Goal: Check status: Check status

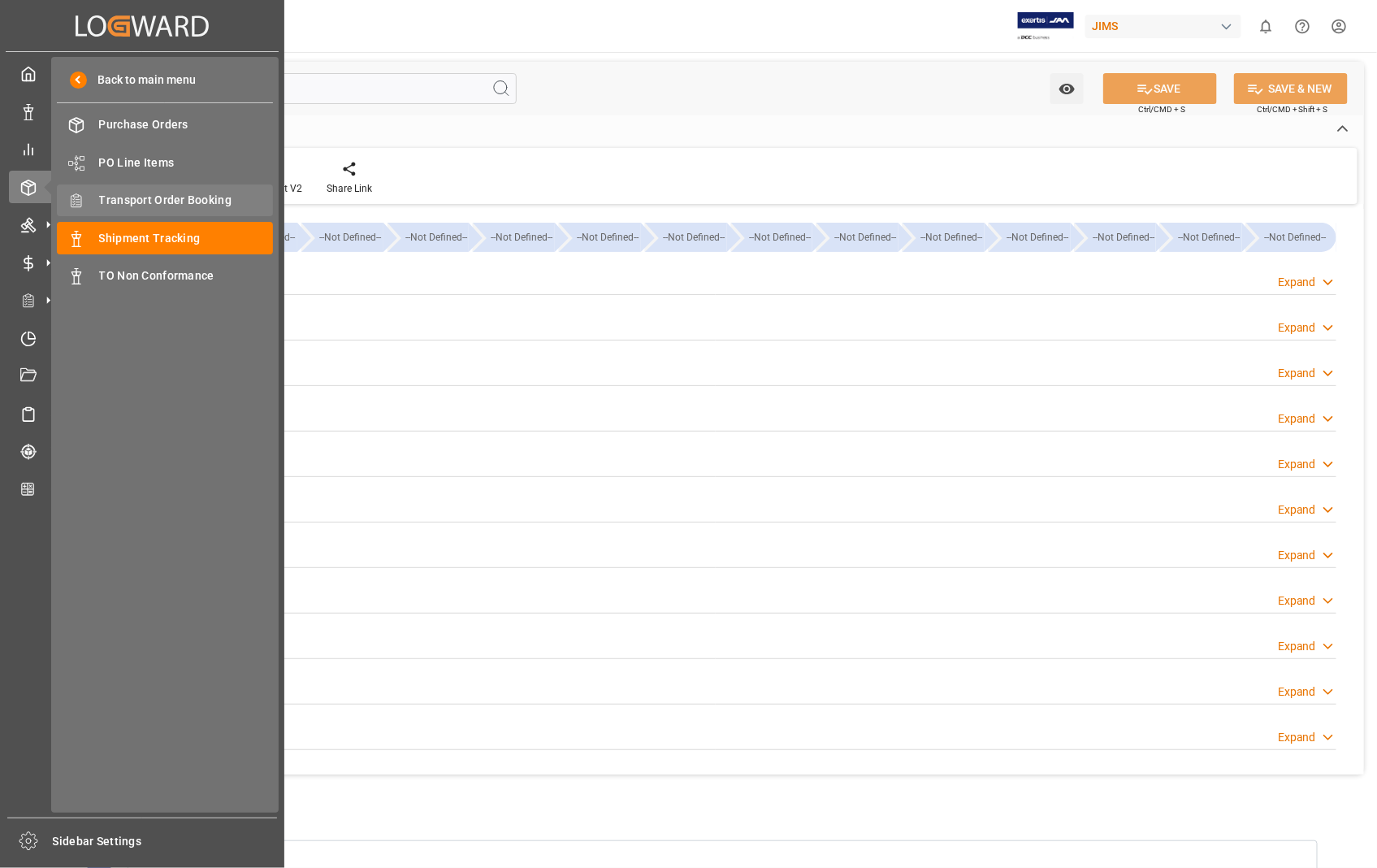
click at [201, 196] on span "Transport Order Booking" at bounding box center [186, 201] width 174 height 17
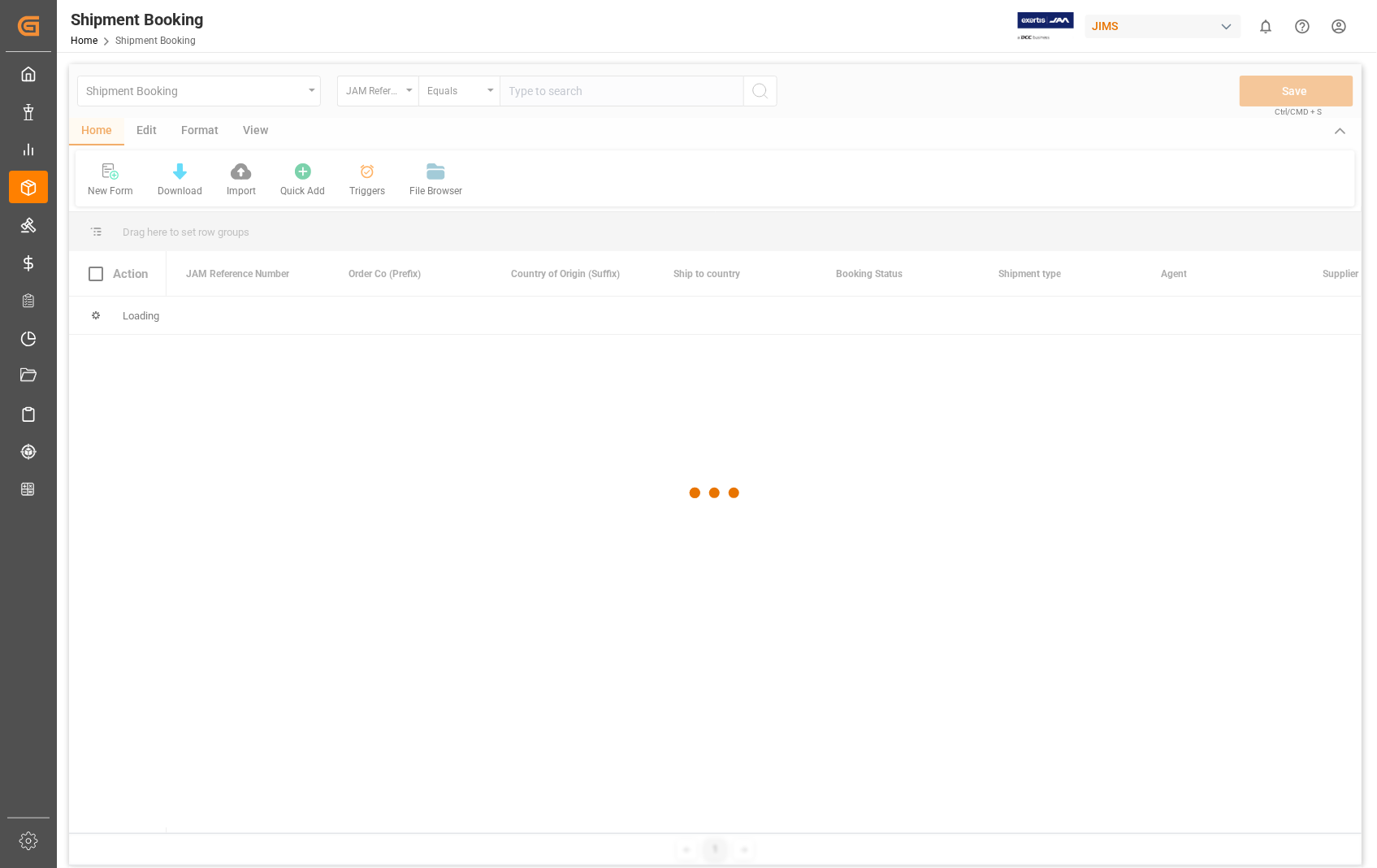
click at [632, 92] on div at bounding box center [715, 493] width 1293 height 858
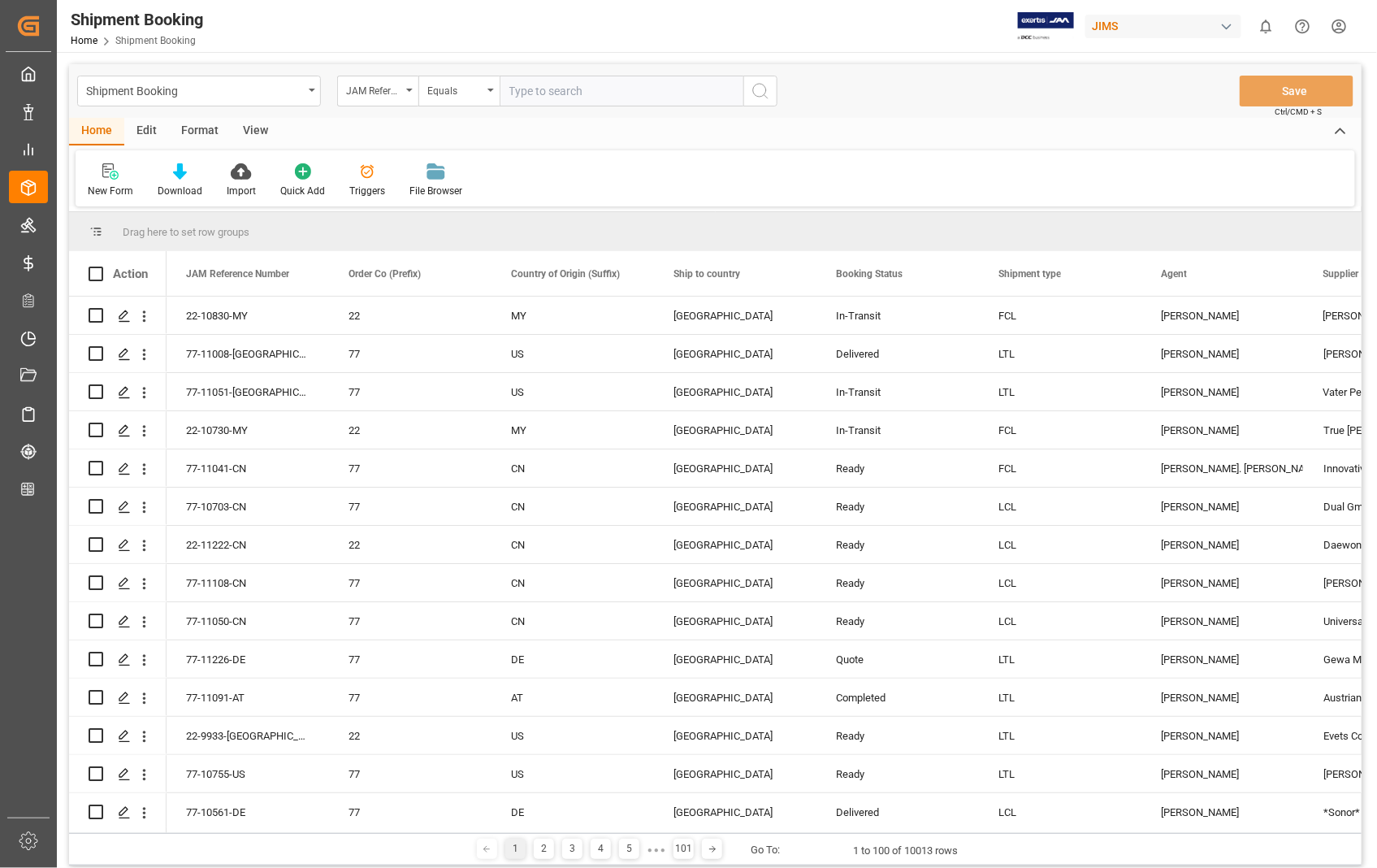
click at [596, 94] on input "text" at bounding box center [621, 91] width 244 height 31
click at [620, 101] on input "text" at bounding box center [621, 91] width 244 height 31
click at [612, 94] on input "text" at bounding box center [621, 91] width 244 height 31
paste input "22-8968-[GEOGRAPHIC_DATA]"
type input "22-8968-[GEOGRAPHIC_DATA]"
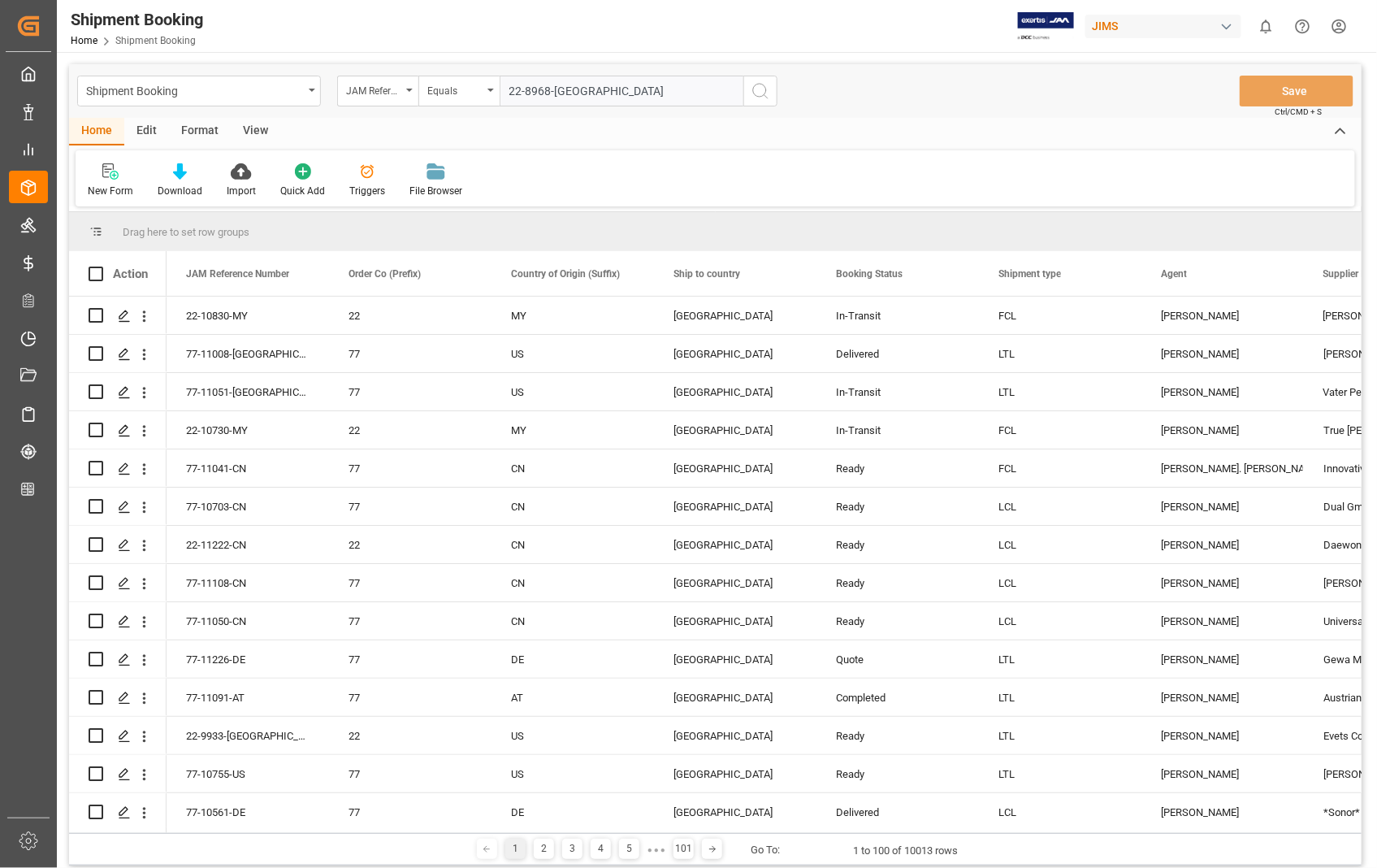
click at [764, 95] on circle "search button" at bounding box center [759, 89] width 13 height 13
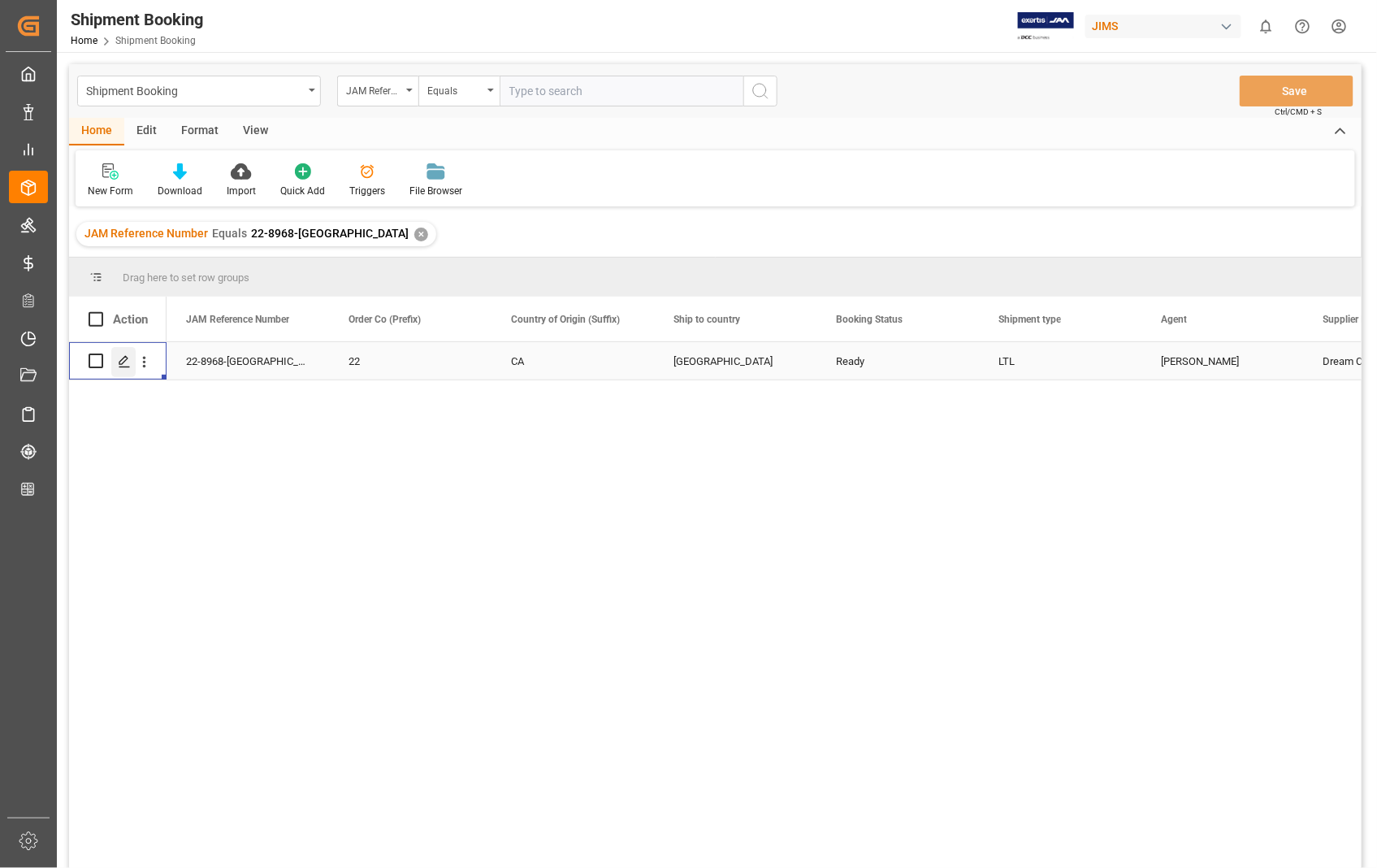
click at [120, 362] on polygon "Press SPACE to select this row." at bounding box center [124, 360] width 8 height 8
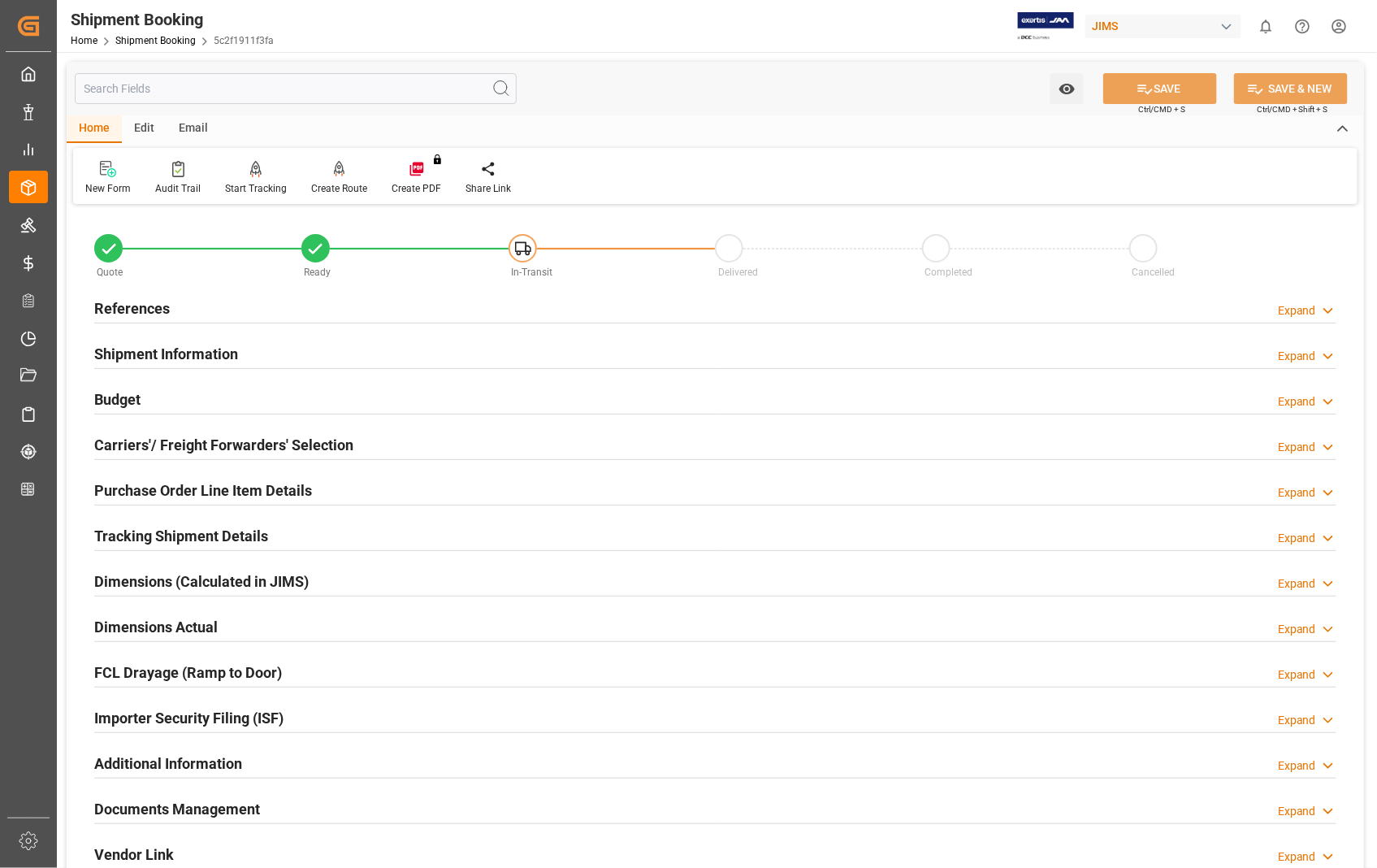
type input "0"
type input "[DATE] 00:00"
type input "[DATE]"
type input "[DATE] 00:00"
click at [156, 308] on h2 "References" at bounding box center [132, 308] width 76 height 22
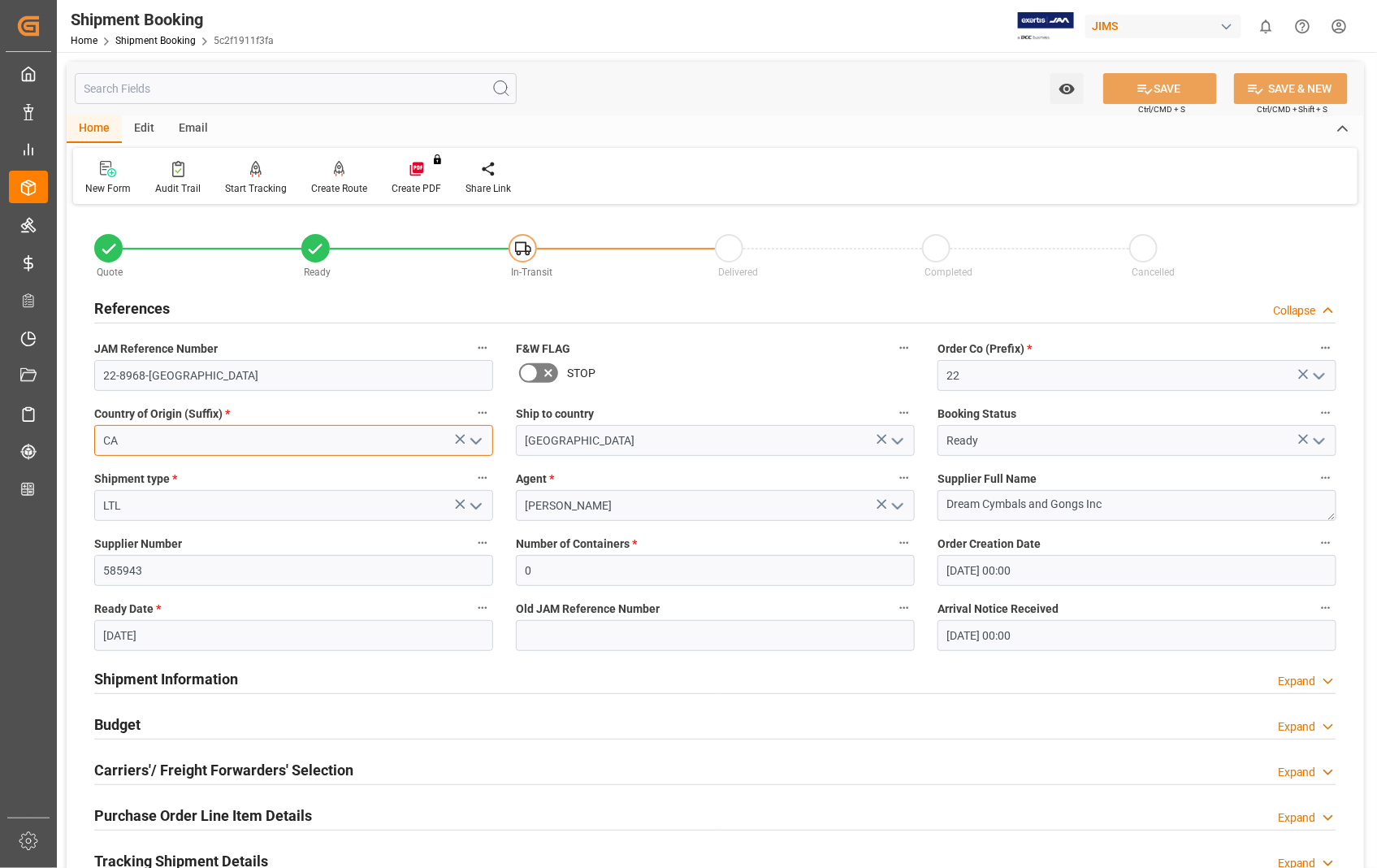
click at [170, 439] on input "CA" at bounding box center [293, 440] width 399 height 31
type input "C"
click at [104, 469] on div "US" at bounding box center [293, 476] width 397 height 36
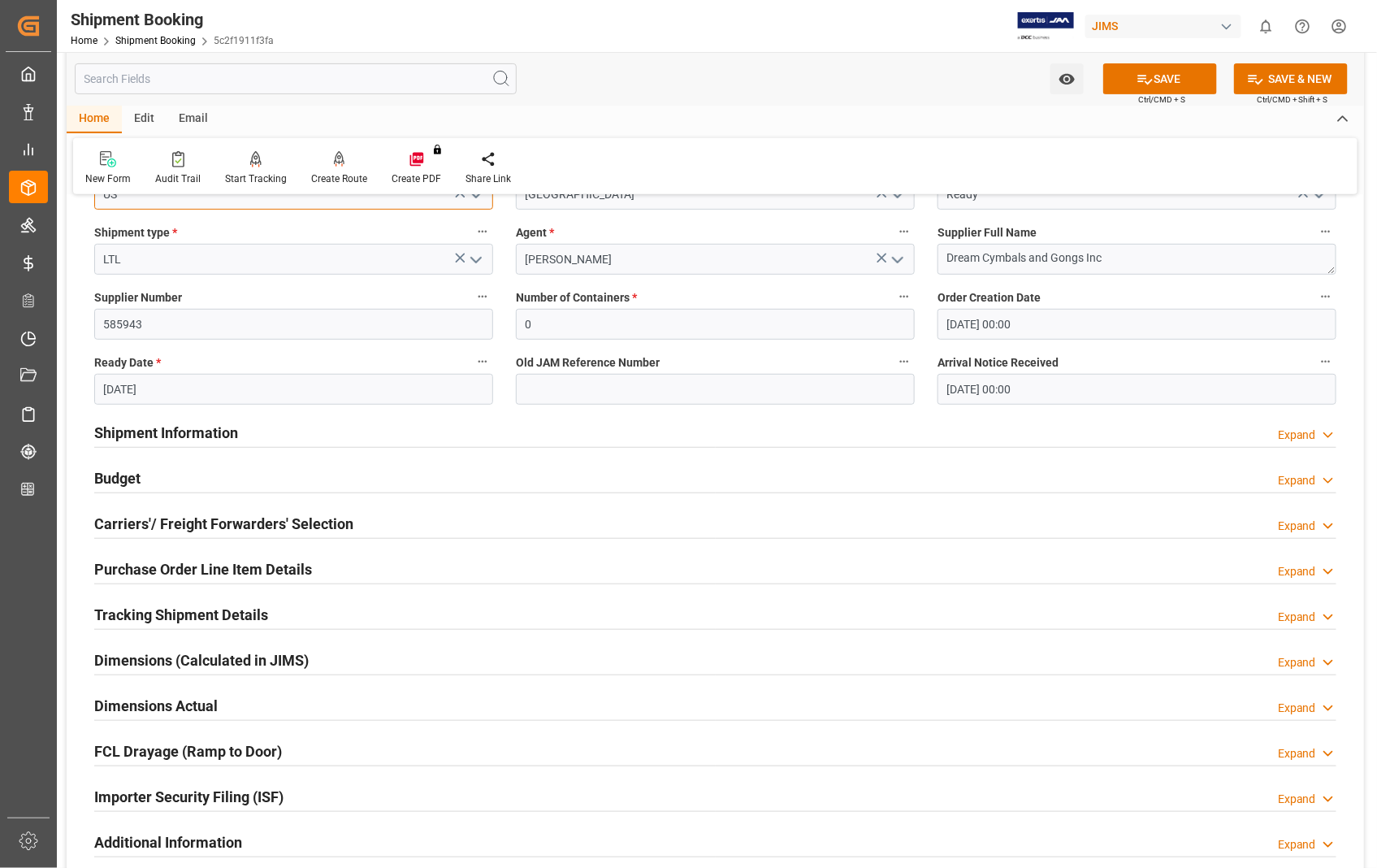
scroll to position [271, 0]
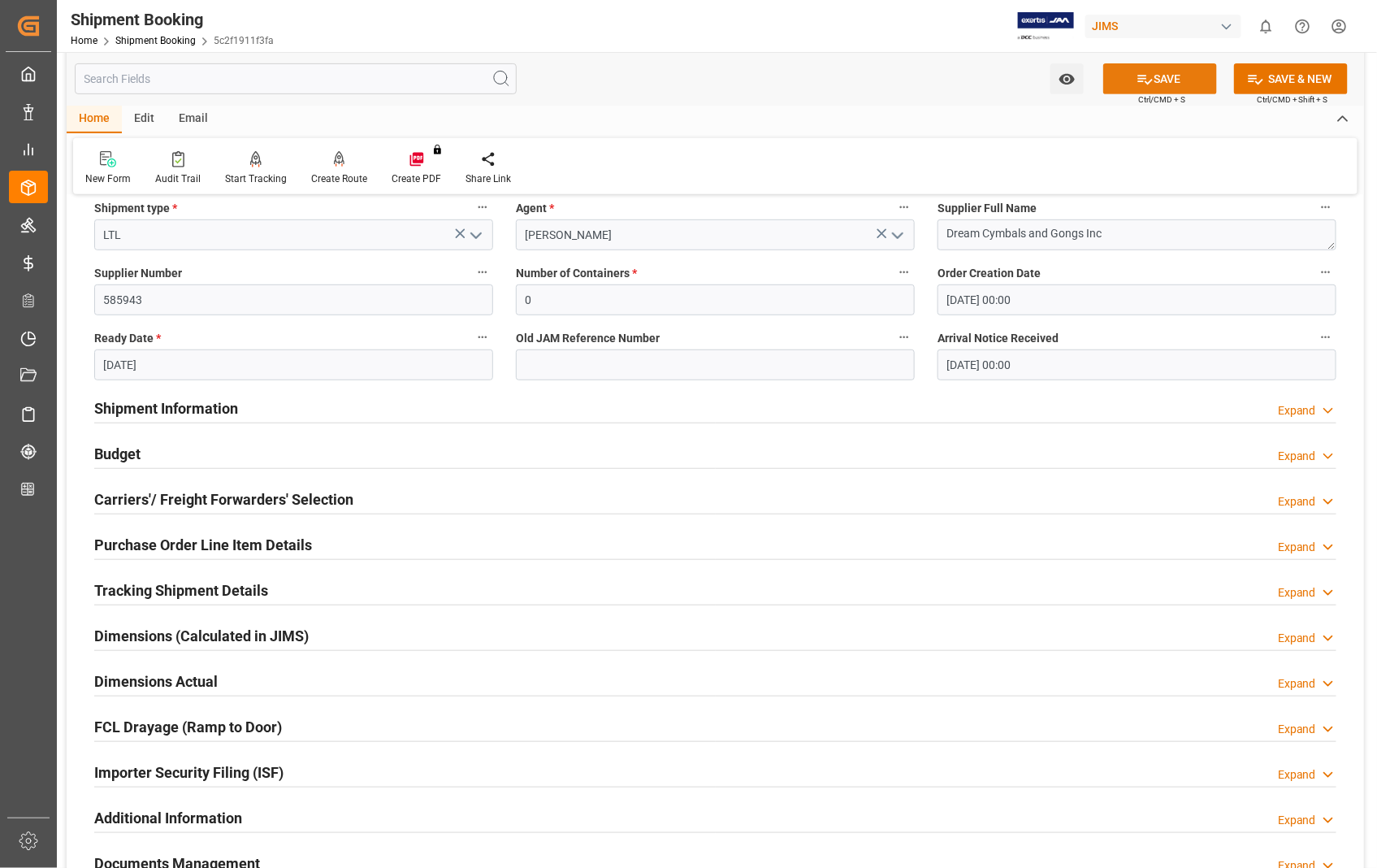
type input "US"
click at [1171, 66] on button "SAVE" at bounding box center [1160, 78] width 114 height 31
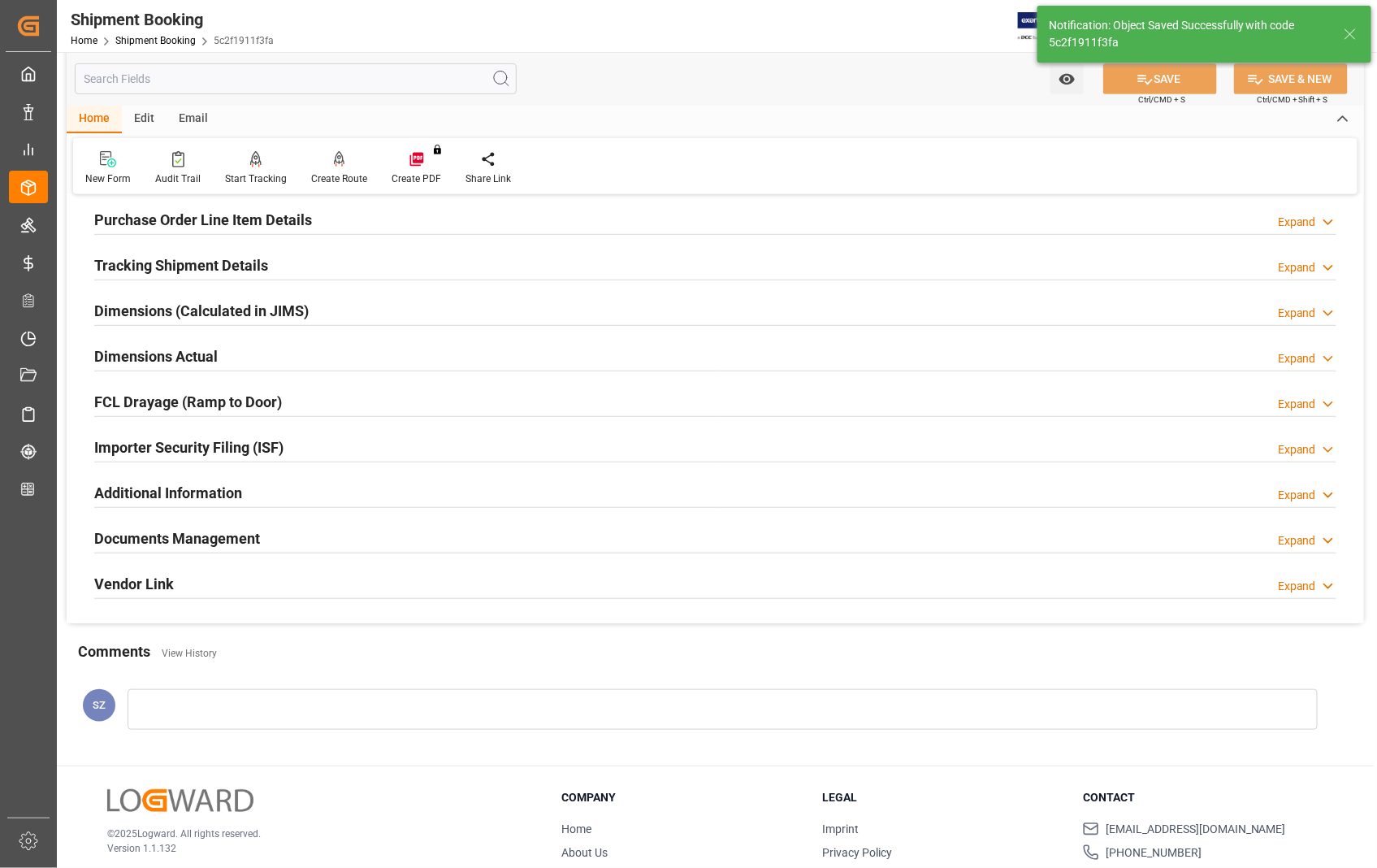
type input "22-8968-[GEOGRAPHIC_DATA]"
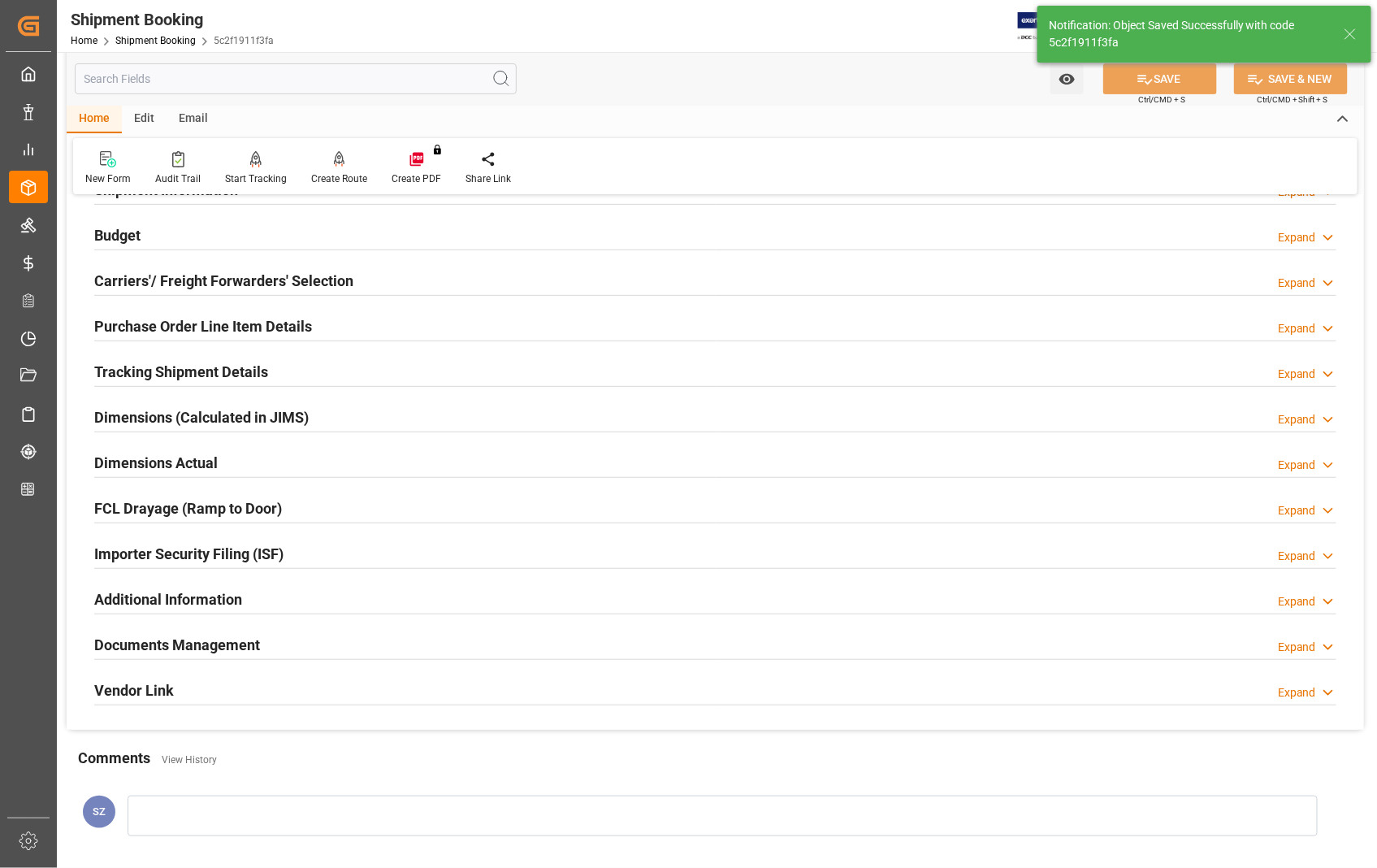
scroll to position [0, 0]
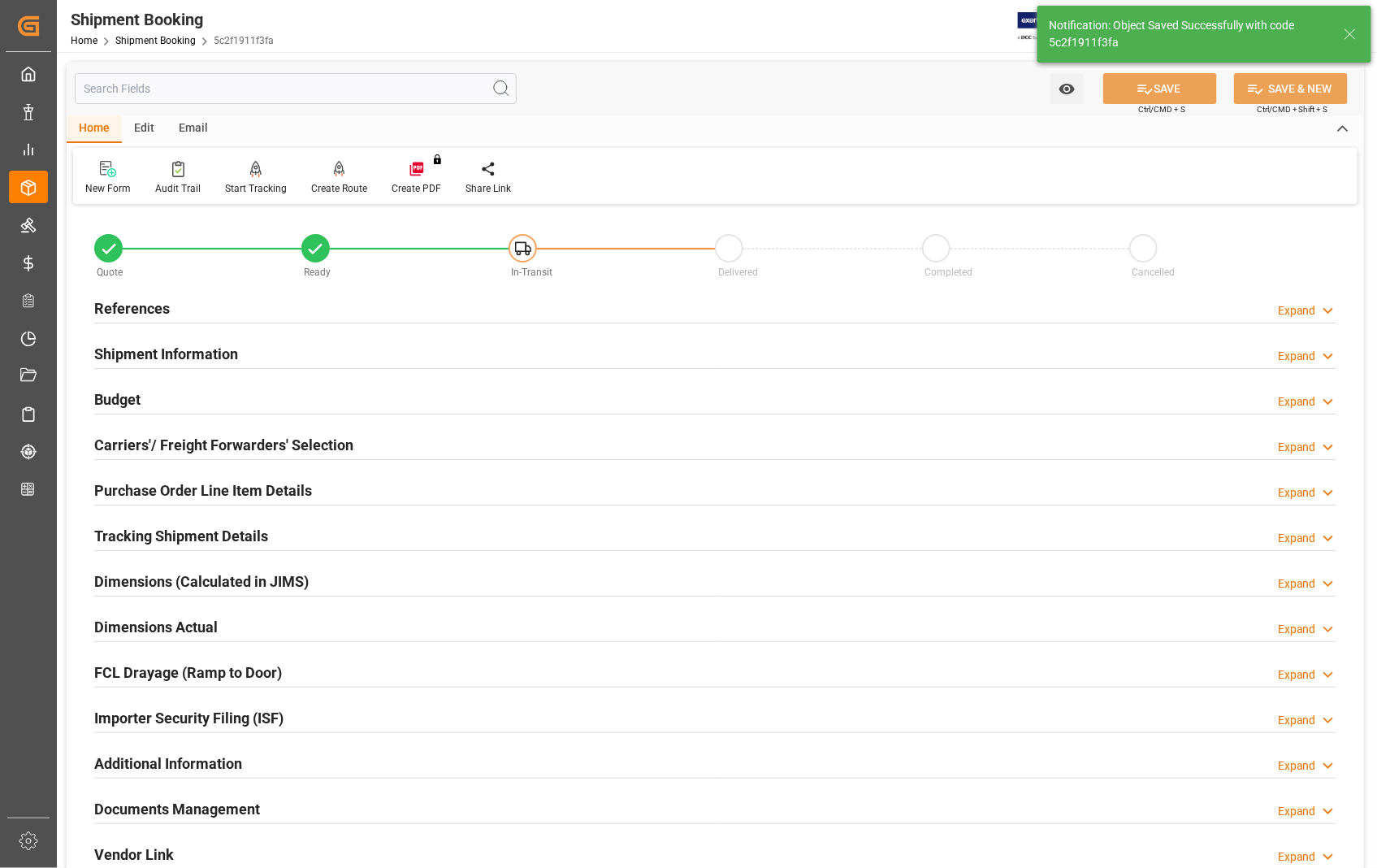
click at [118, 310] on h2 "References" at bounding box center [132, 308] width 76 height 22
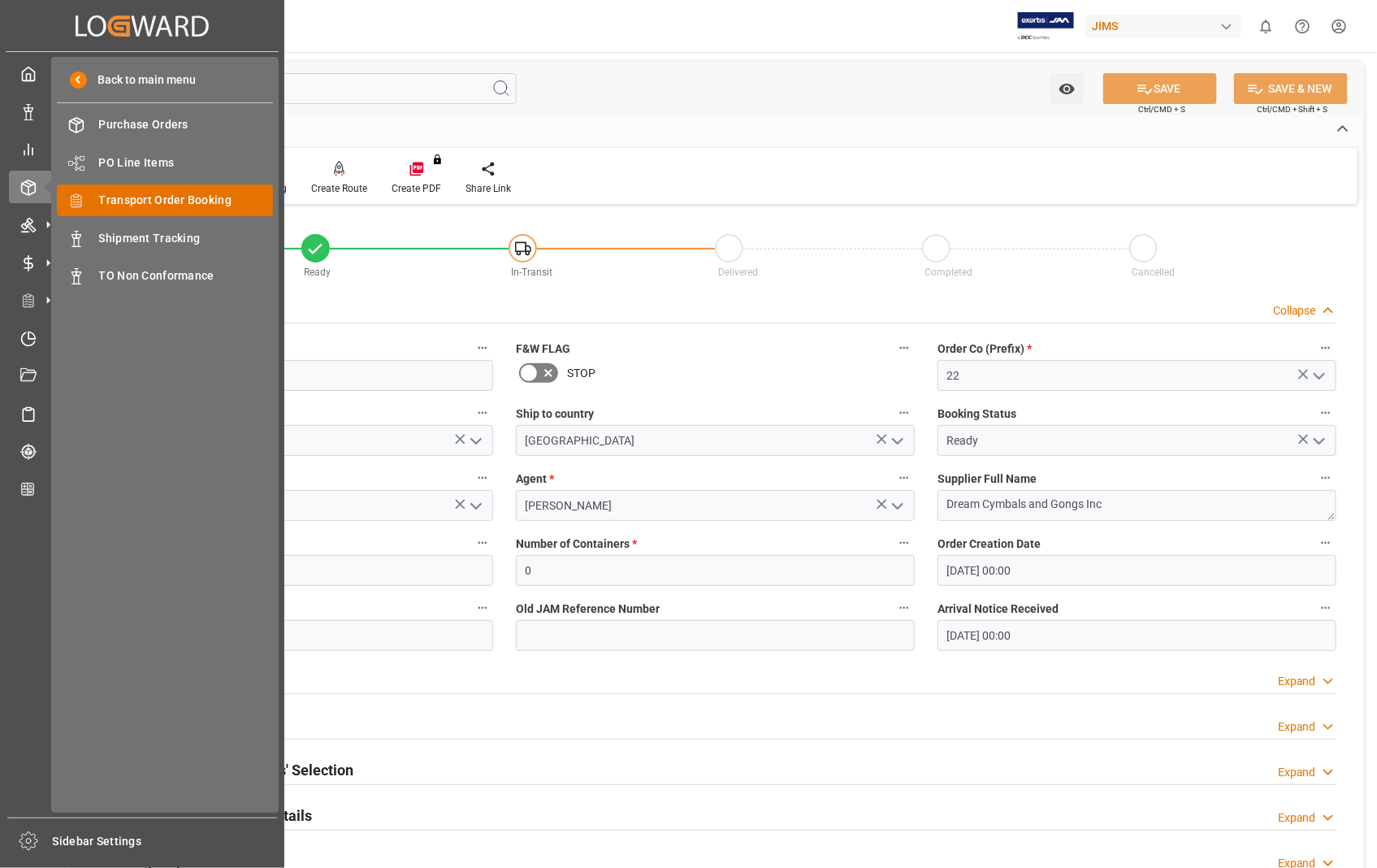
click at [179, 199] on span "Transport Order Booking" at bounding box center [186, 201] width 174 height 17
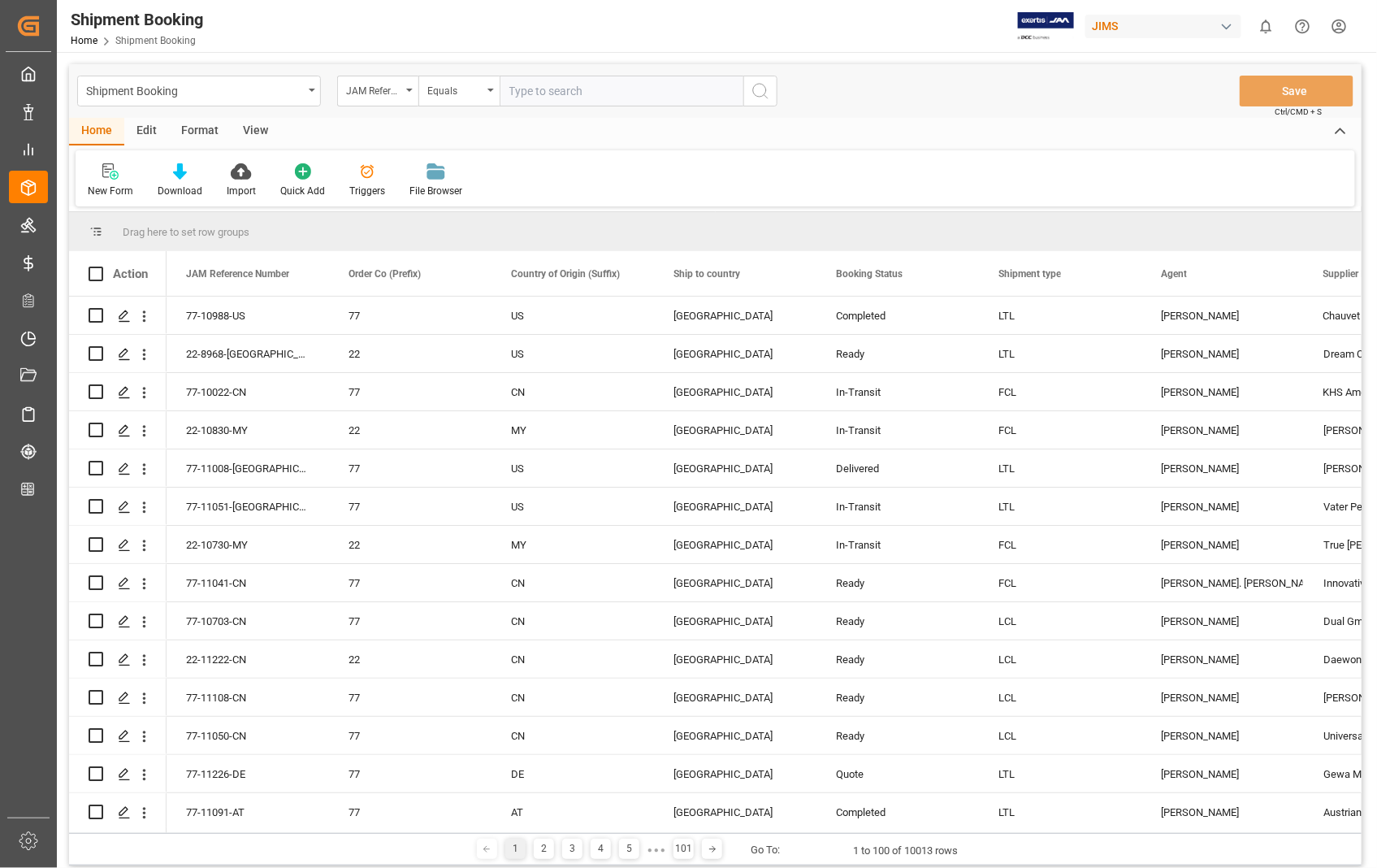
click at [598, 93] on input "text" at bounding box center [621, 91] width 244 height 31
type input "22-8968-[GEOGRAPHIC_DATA]"
drag, startPoint x: 577, startPoint y: 95, endPoint x: 439, endPoint y: 75, distance: 139.4
click at [439, 76] on div "JAM Reference Number Equals 22-8968-[GEOGRAPHIC_DATA]" at bounding box center [557, 91] width 441 height 31
click at [590, 90] on input "text" at bounding box center [621, 91] width 244 height 31
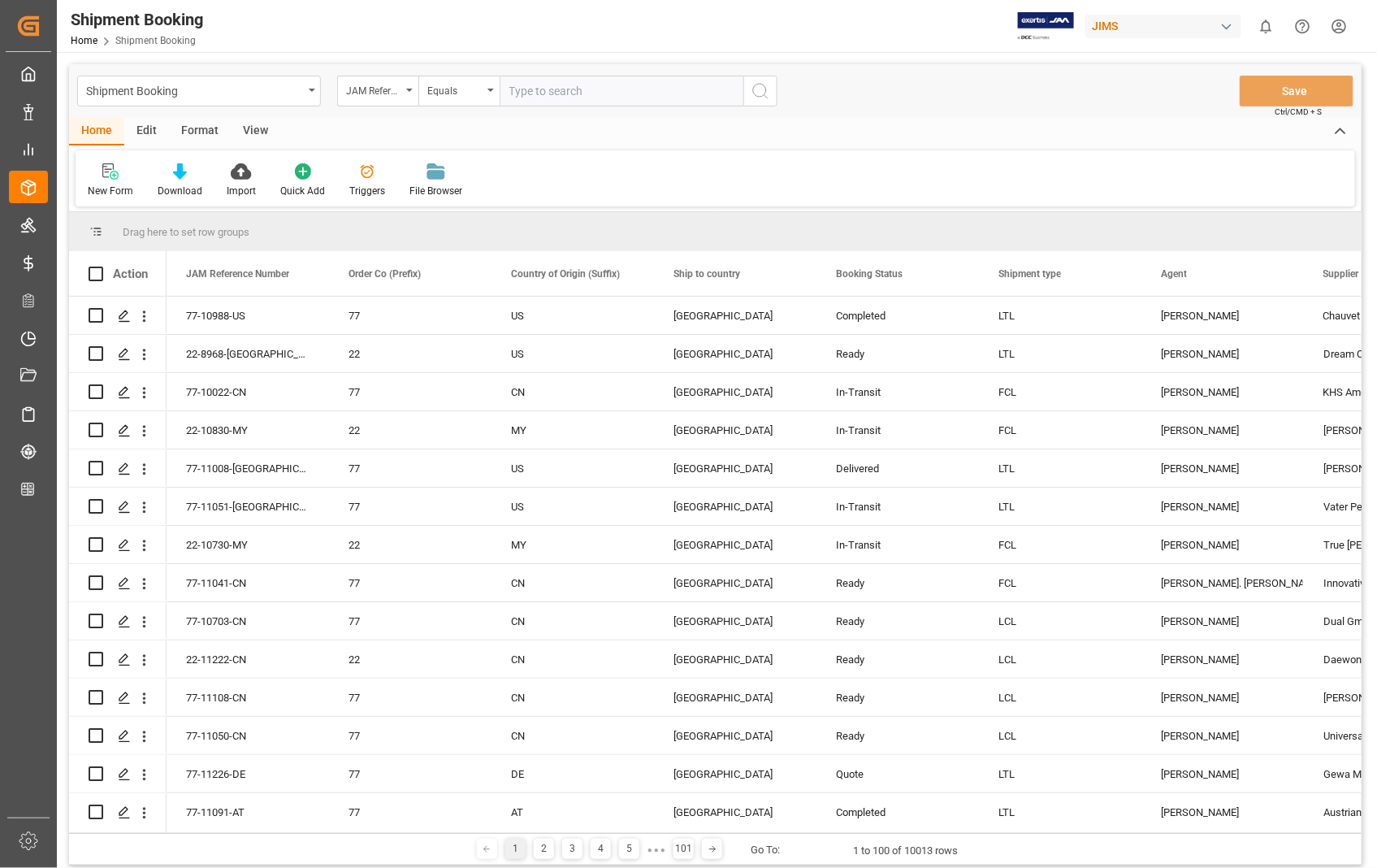
paste input "22-11121-US"
type input "22-11121-US"
click at [751, 93] on icon "search button" at bounding box center [760, 90] width 19 height 19
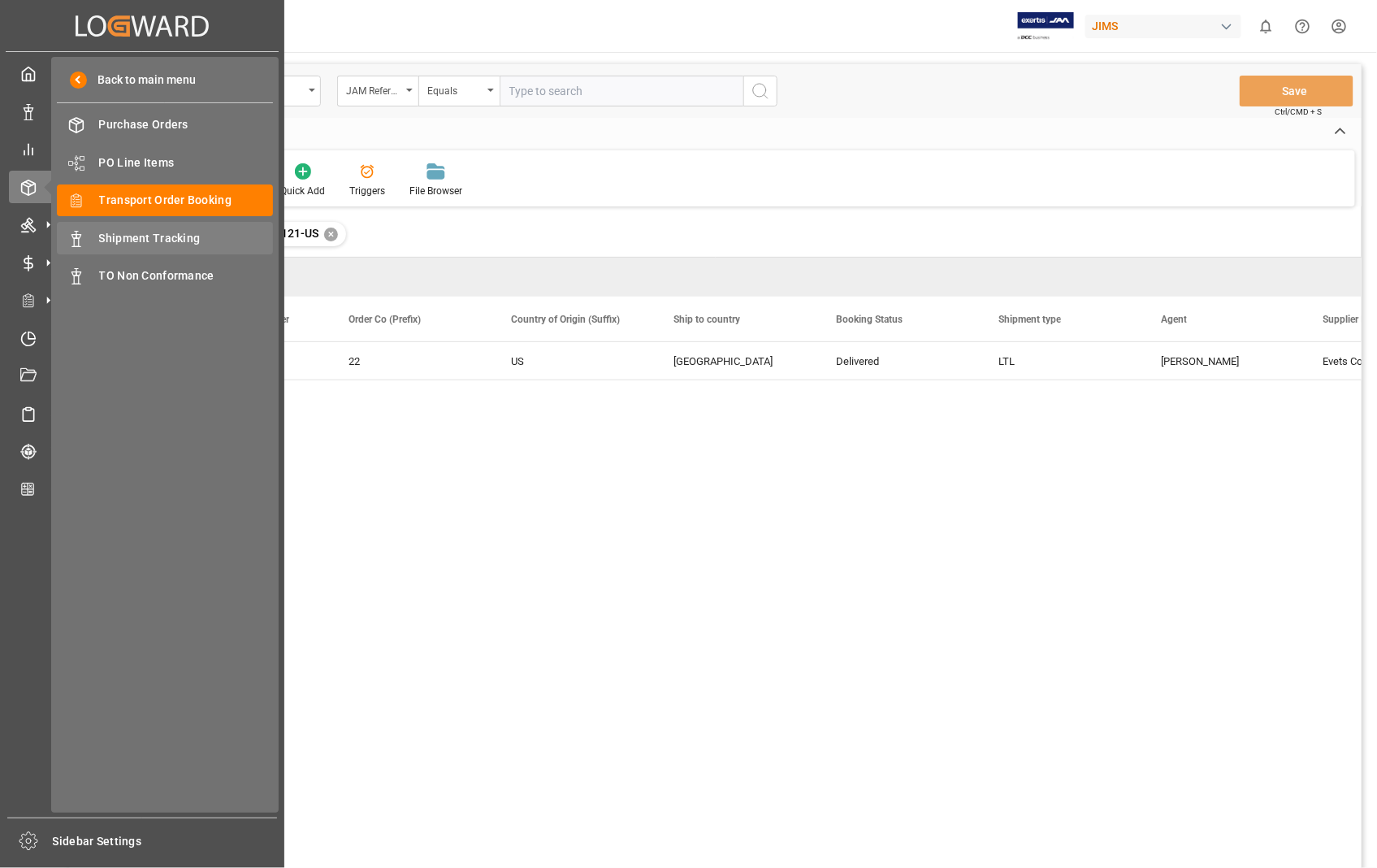
click at [181, 234] on span "Shipment Tracking" at bounding box center [186, 238] width 174 height 17
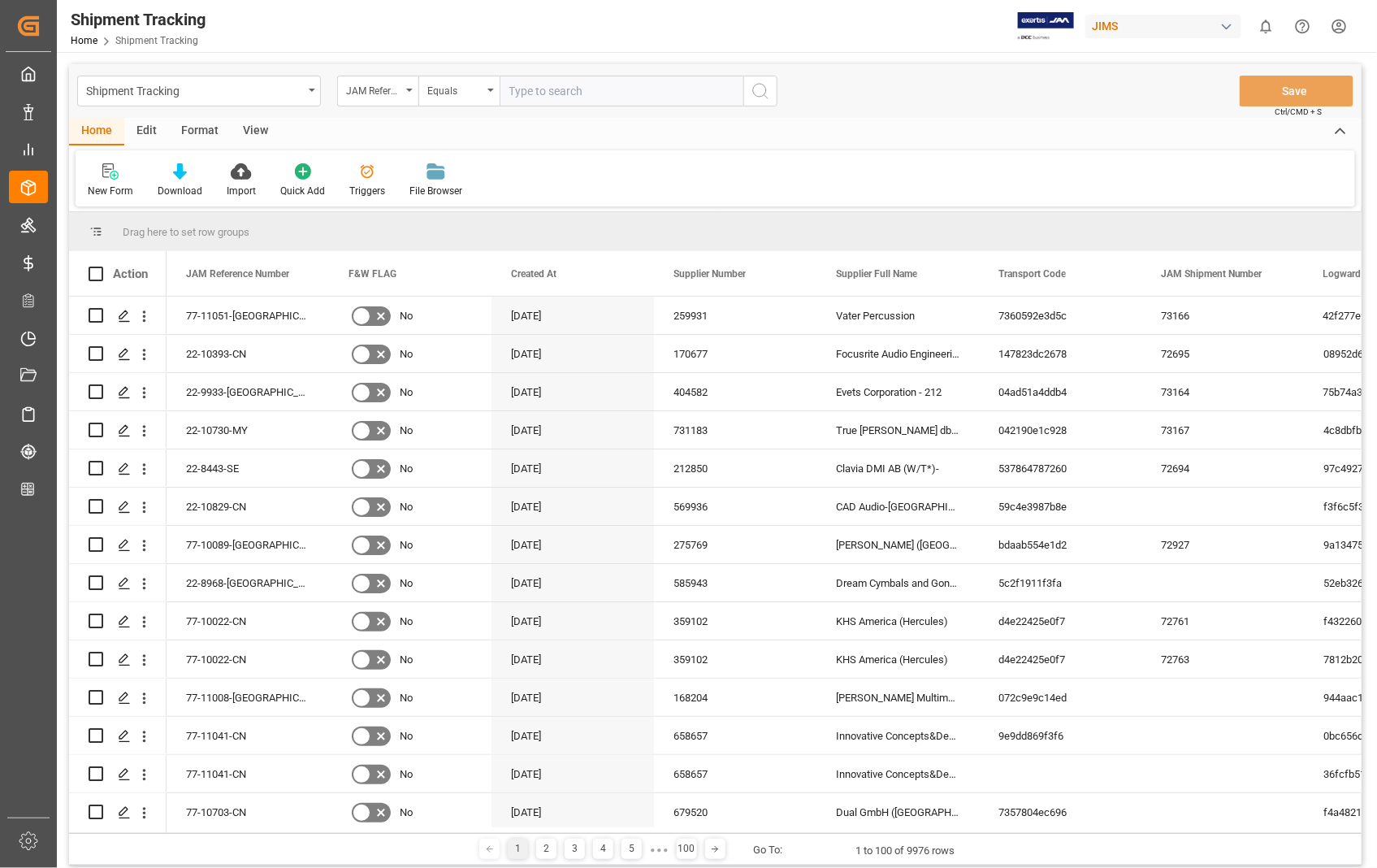
click at [692, 94] on input "text" at bounding box center [621, 91] width 244 height 31
paste input "22-11121-US"
type input "22-11121-US"
click at [774, 88] on button "search button" at bounding box center [760, 91] width 34 height 31
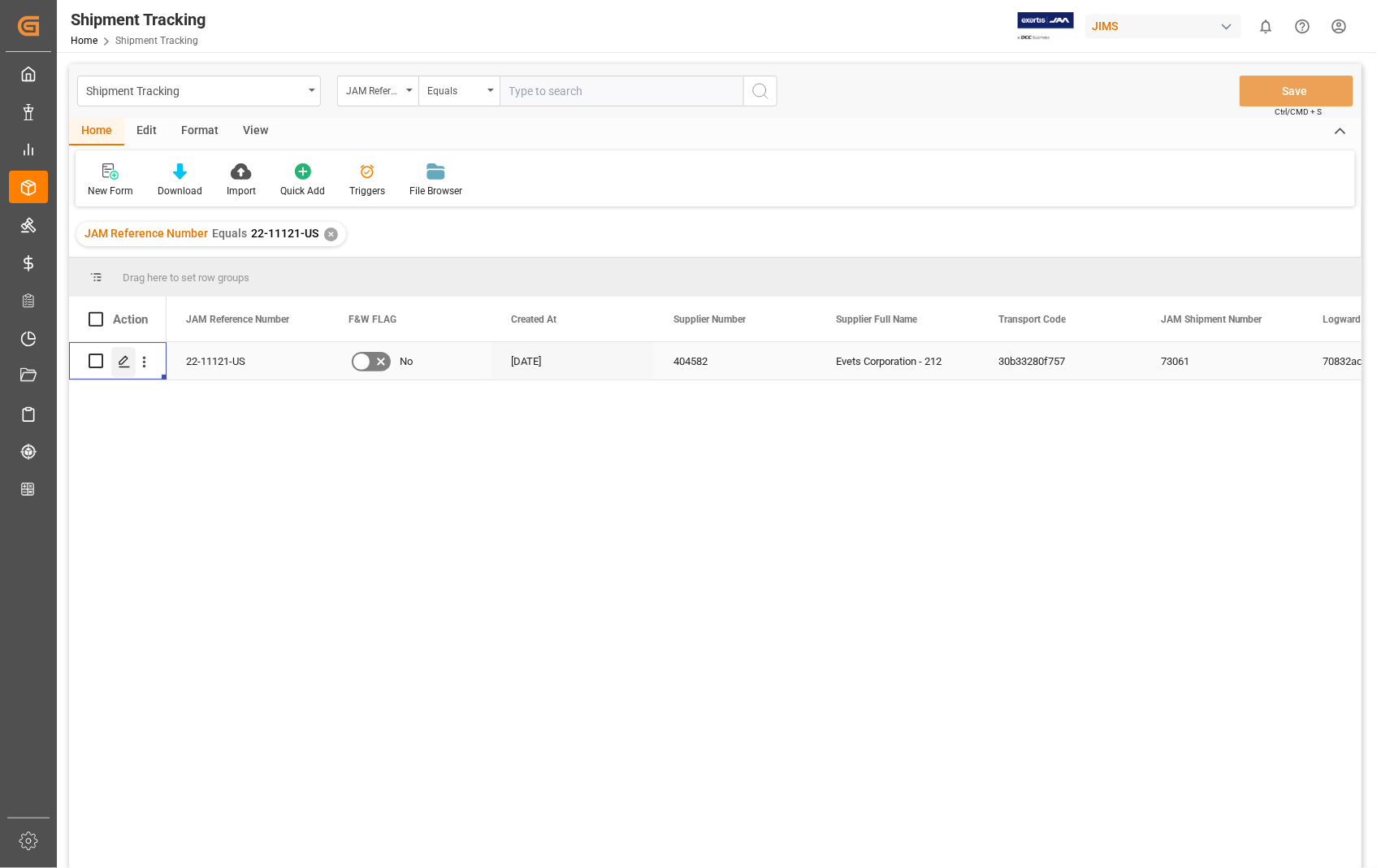
click at [127, 363] on icon "Press SPACE to select this row." at bounding box center [124, 361] width 13 height 13
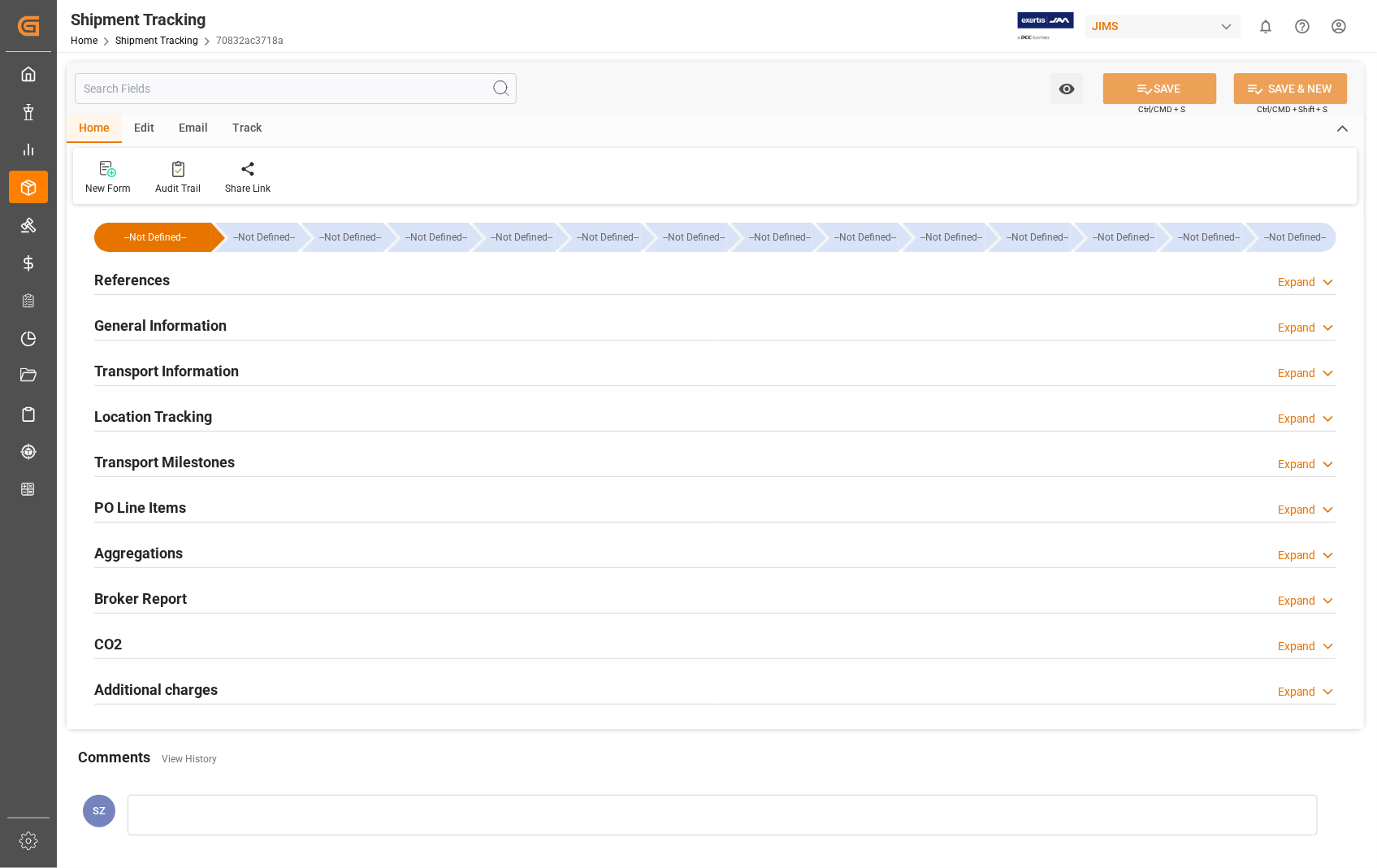
type input "[DATE]"
click at [126, 286] on h2 "References" at bounding box center [132, 280] width 76 height 22
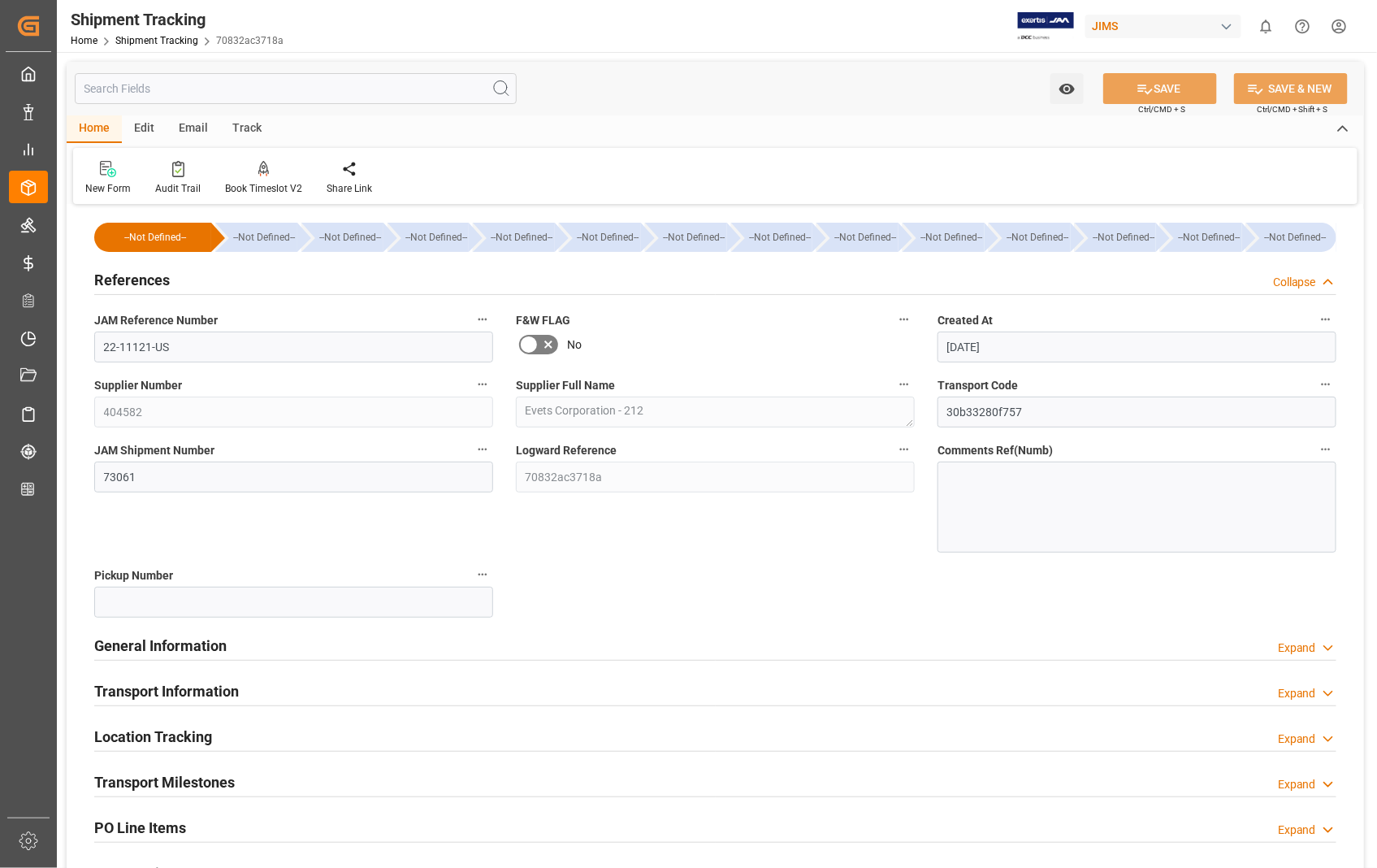
click at [163, 782] on h2 "Transport Milestones" at bounding box center [164, 782] width 141 height 22
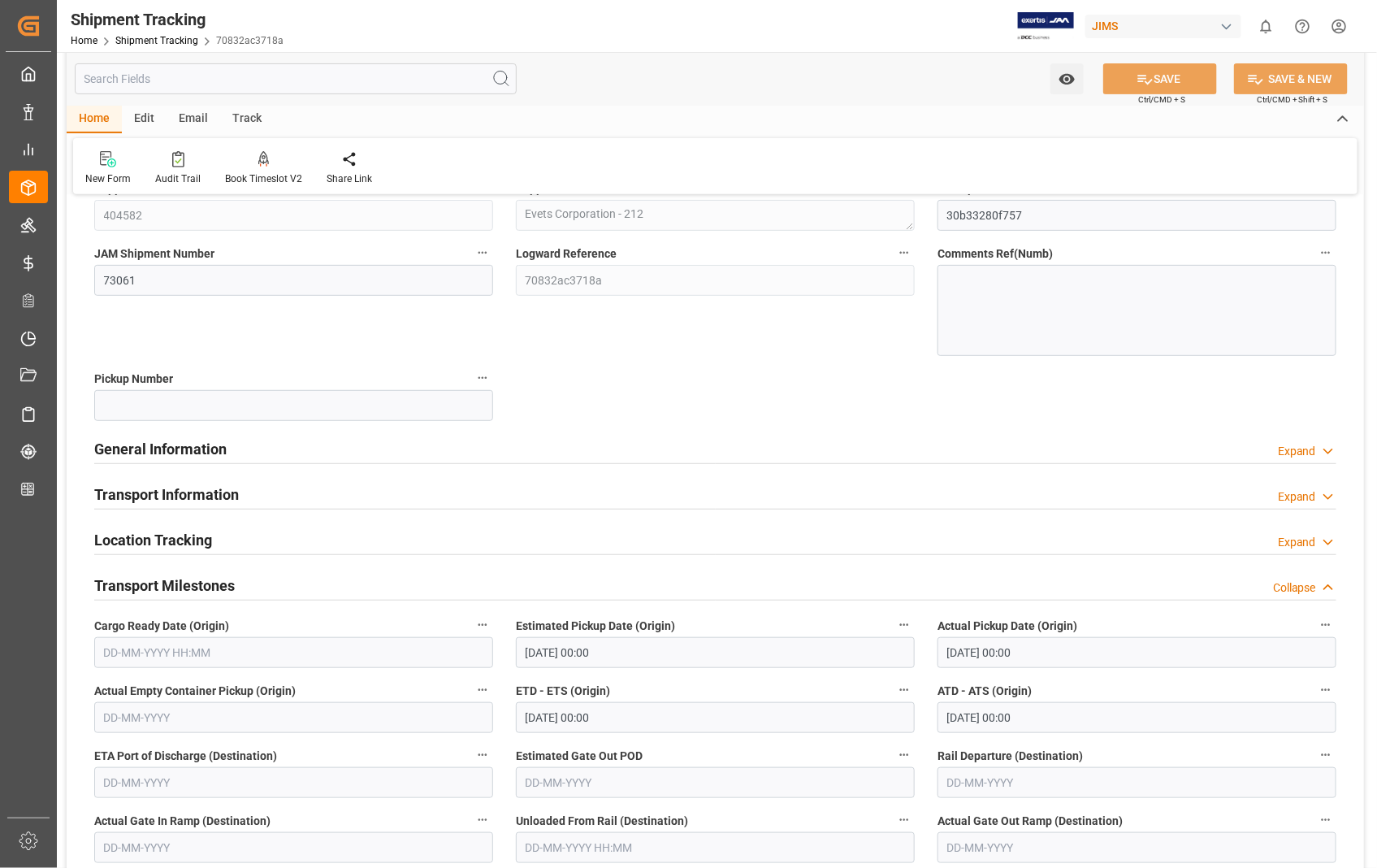
scroll to position [271, 0]
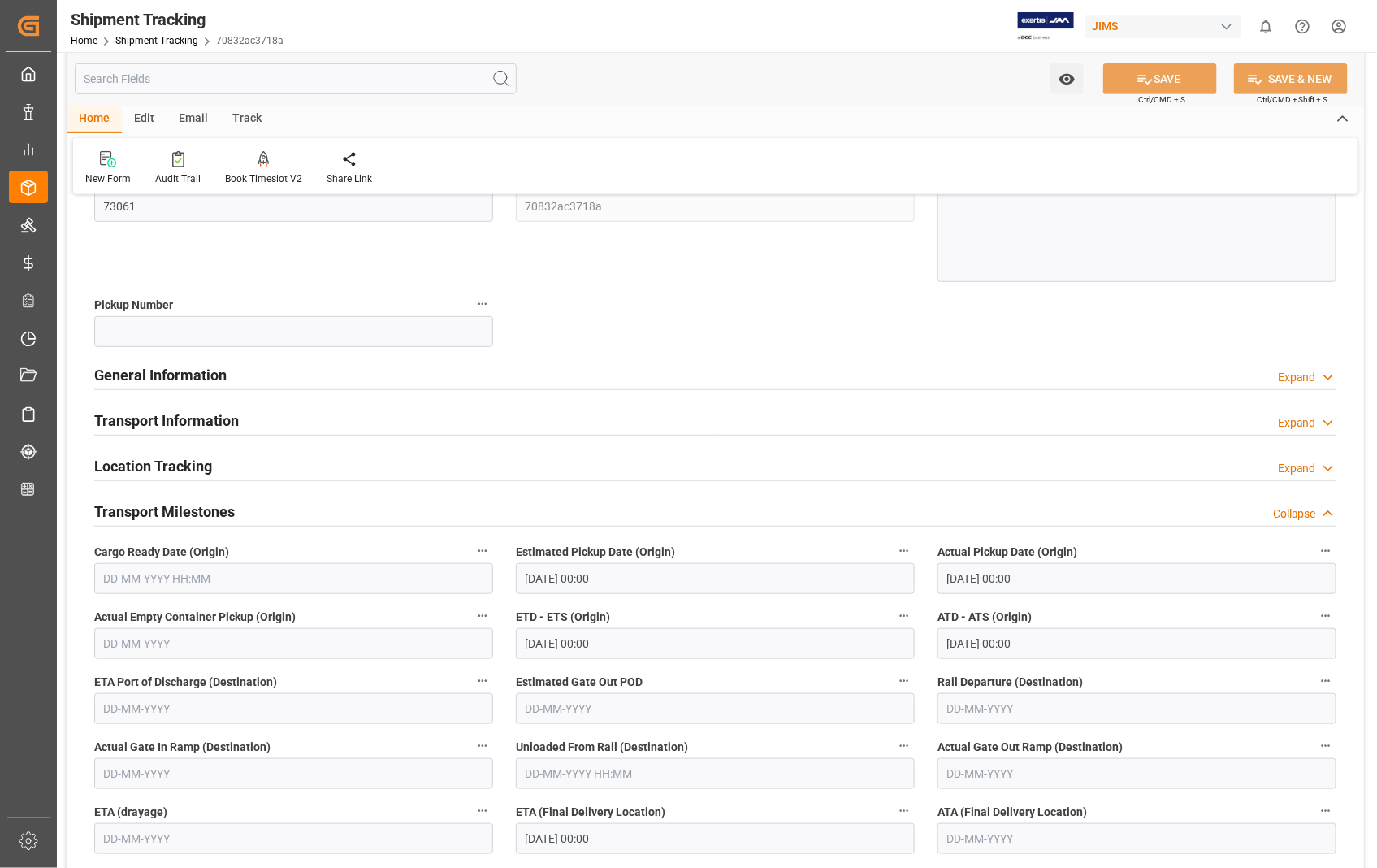
click at [157, 506] on h2 "Transport Milestones" at bounding box center [164, 512] width 141 height 22
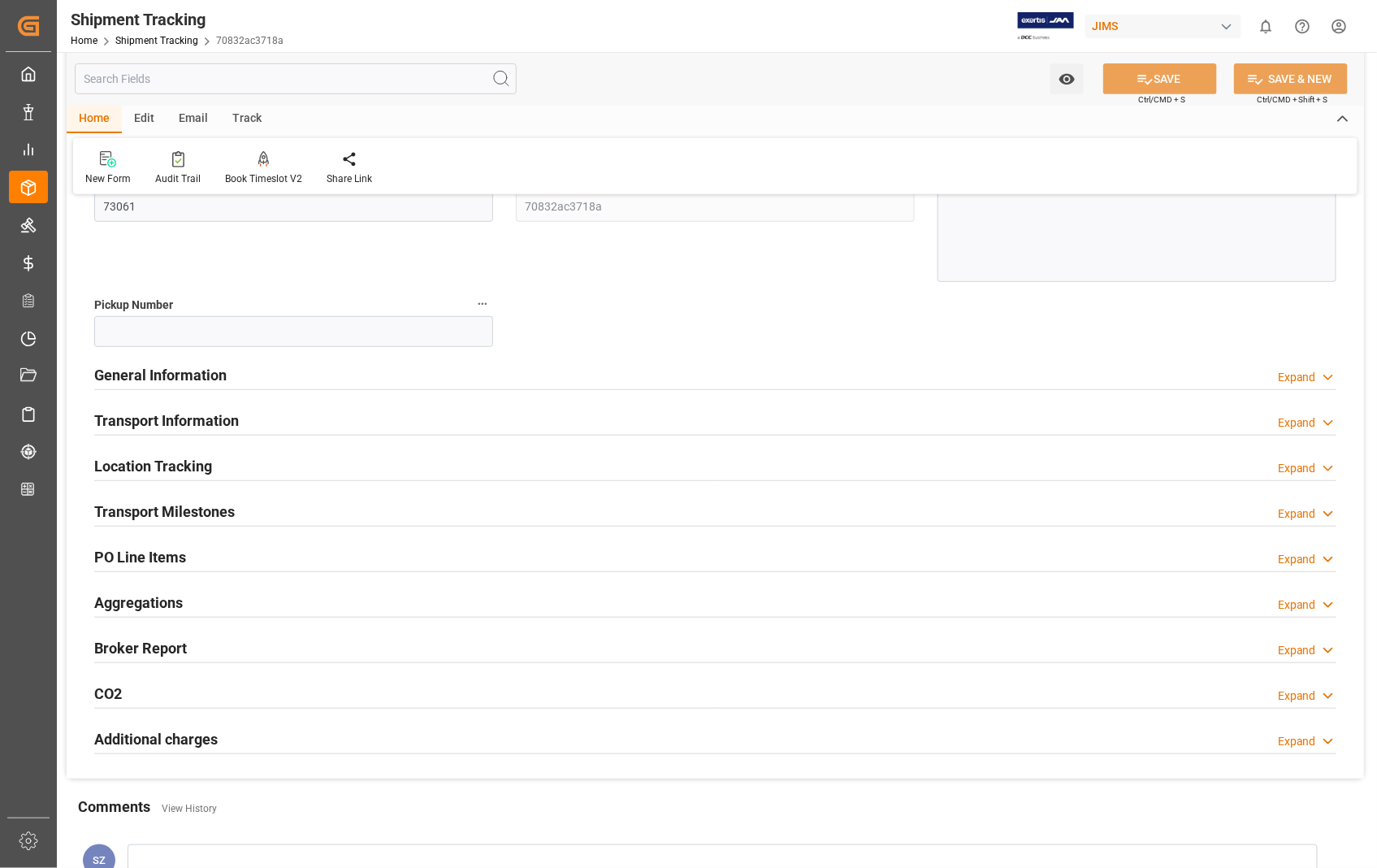
click at [179, 422] on h2 "Transport Information" at bounding box center [167, 421] width 145 height 22
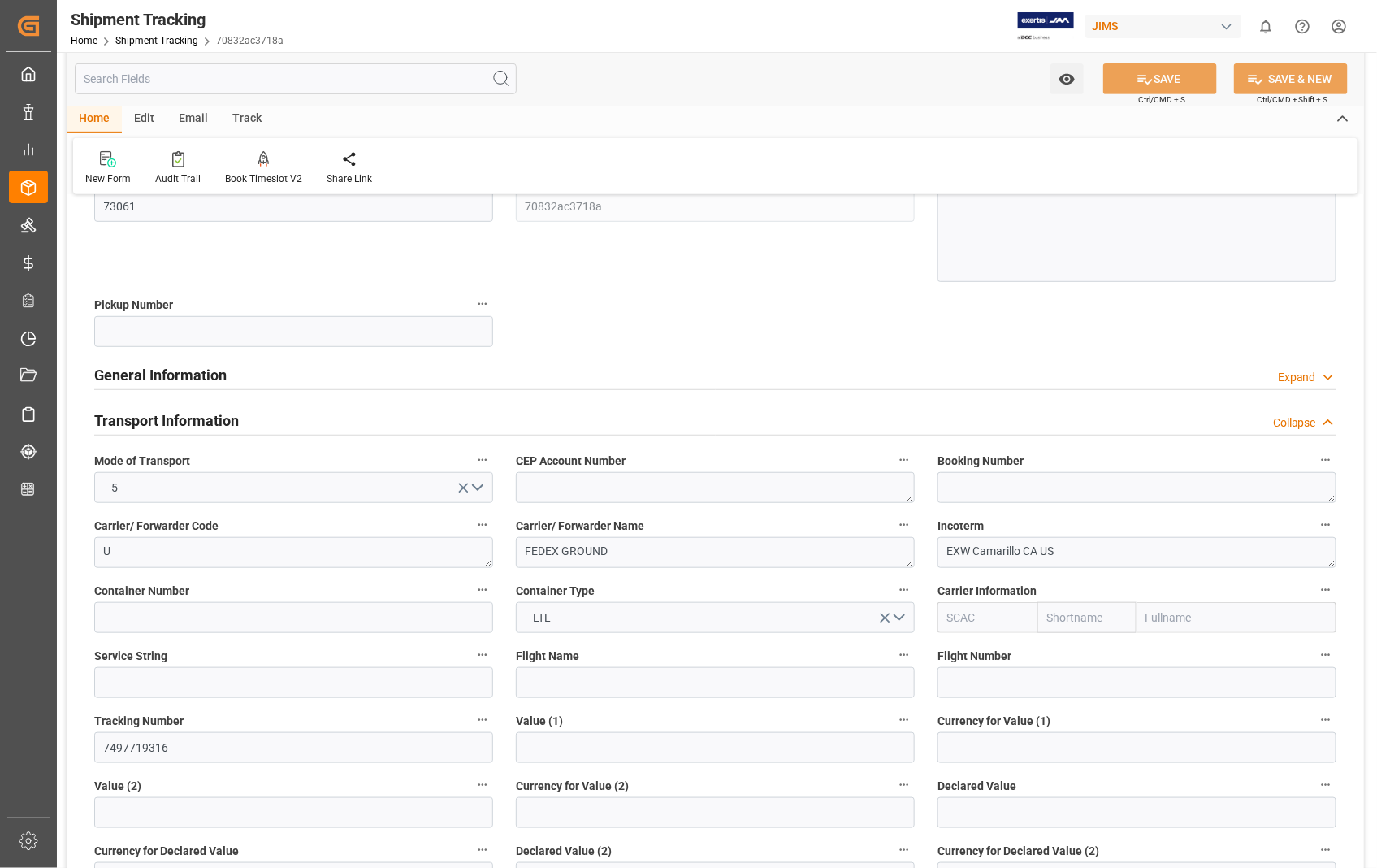
click at [174, 418] on h2 "Transport Information" at bounding box center [167, 421] width 145 height 22
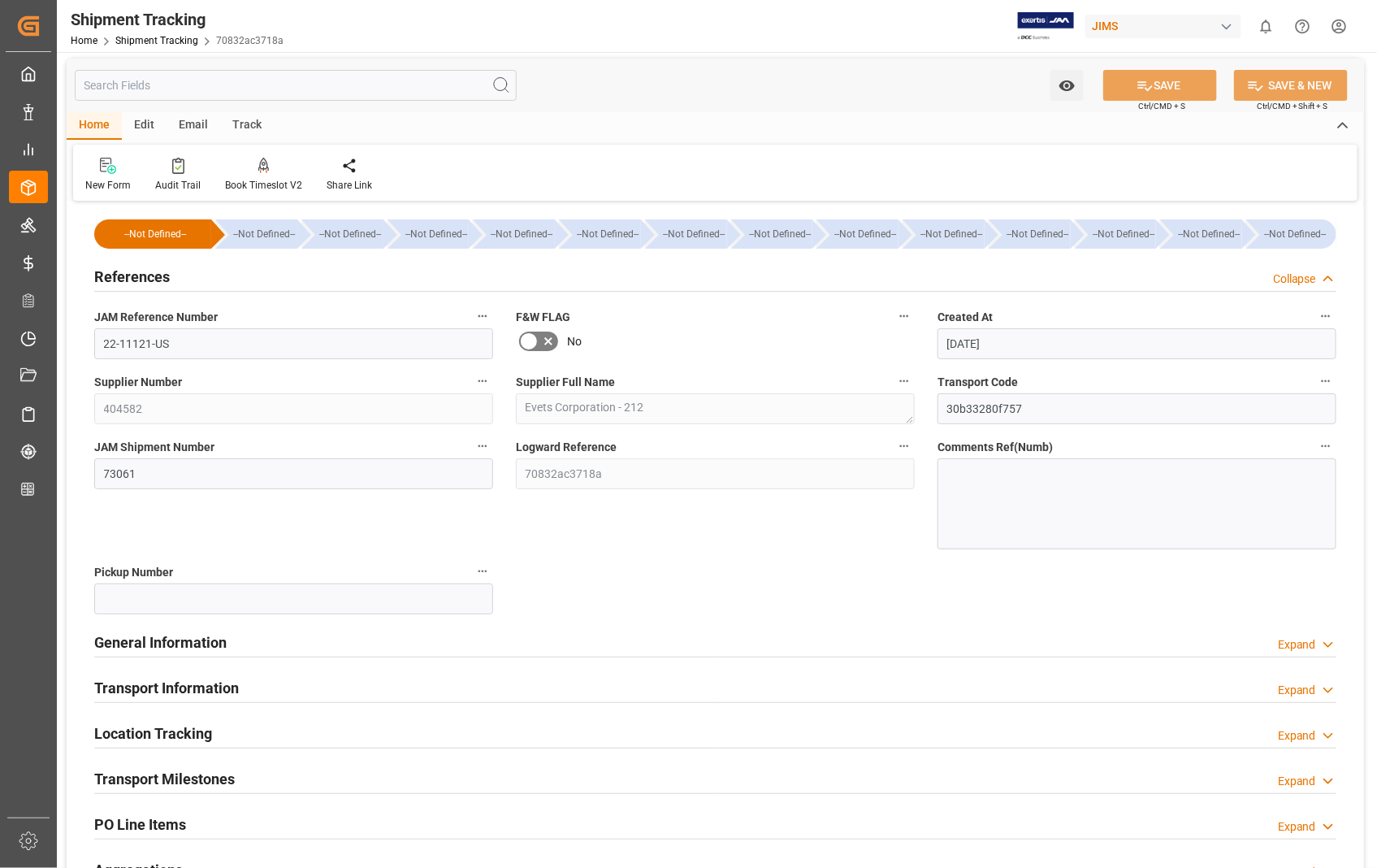
scroll to position [0, 0]
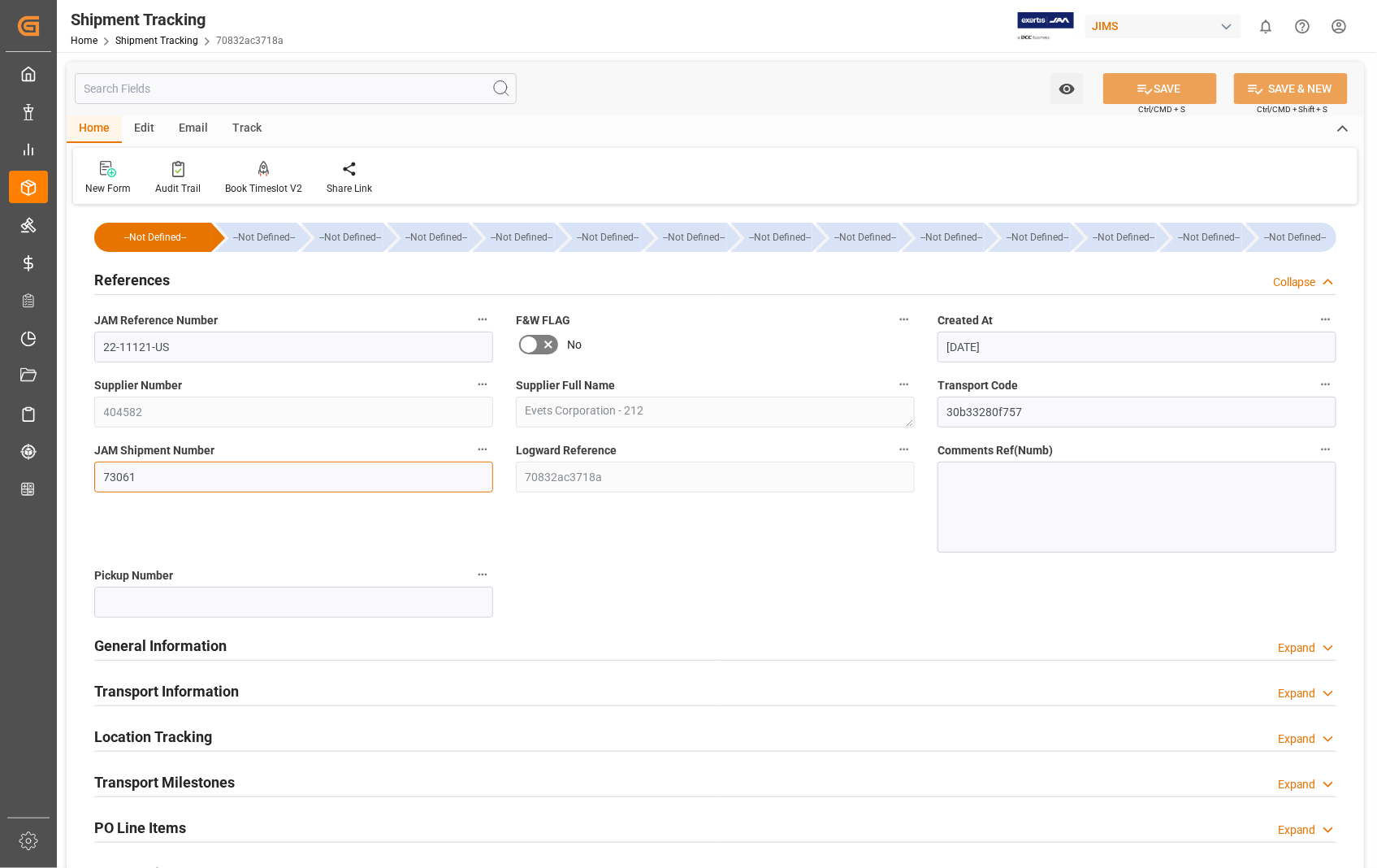
drag, startPoint x: 153, startPoint y: 484, endPoint x: 92, endPoint y: 484, distance: 61.0
click at [92, 484] on div "JAM Shipment Number 73061" at bounding box center [293, 496] width 421 height 125
paste input "168"
type input "73168"
click at [1173, 83] on button "SAVE" at bounding box center [1160, 88] width 114 height 31
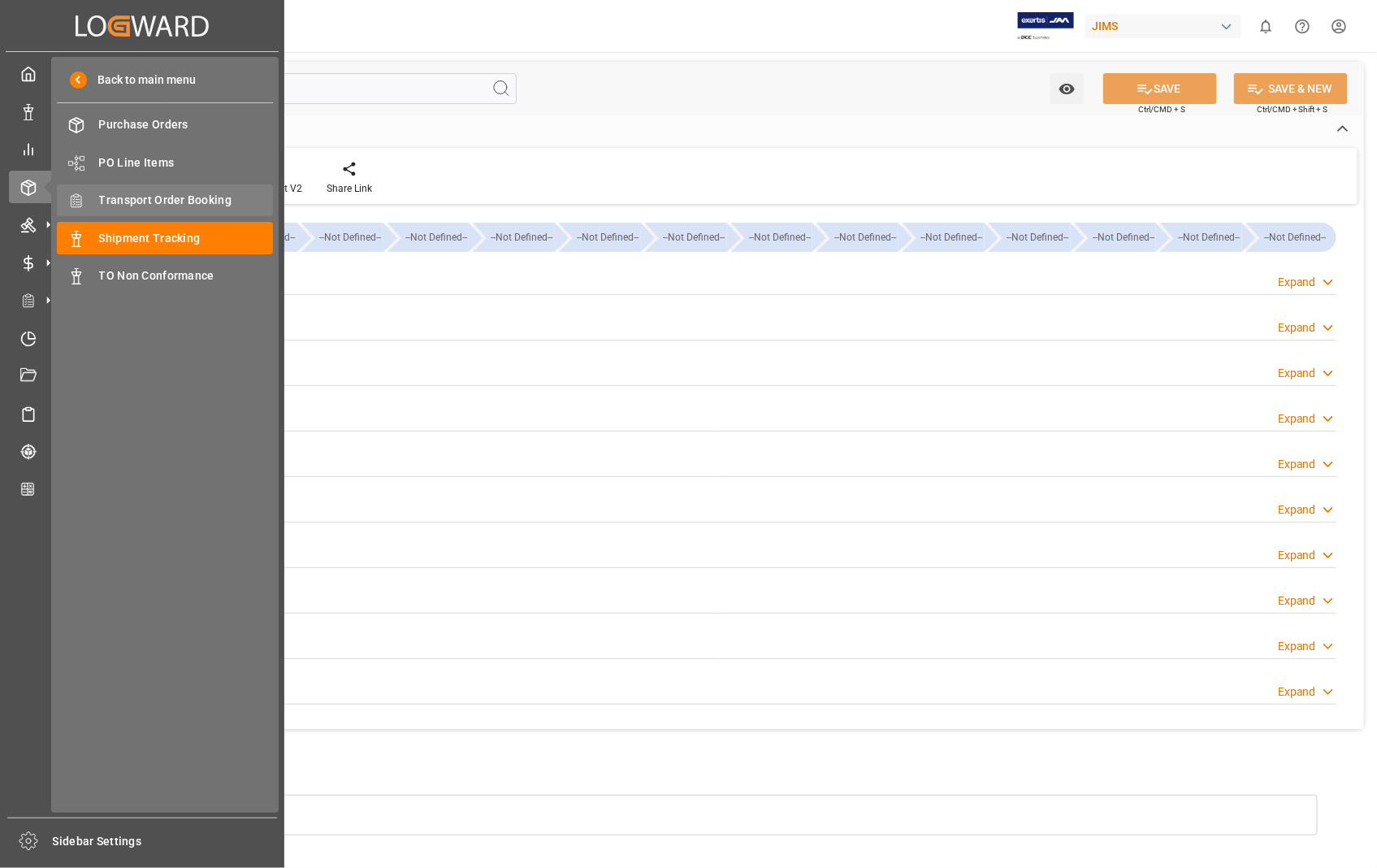
click at [163, 192] on span "Transport Order Booking" at bounding box center [186, 201] width 174 height 17
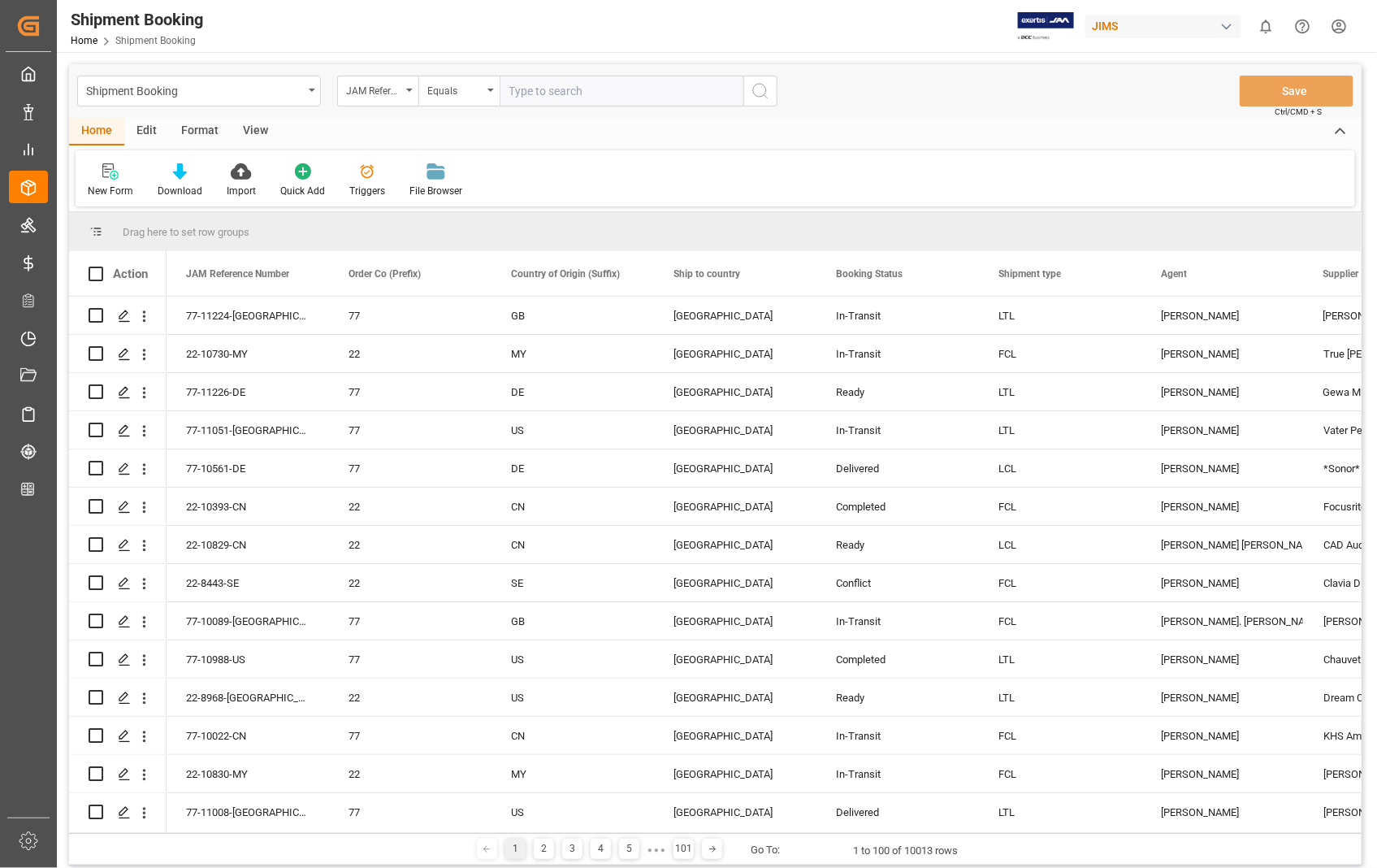
click at [643, 87] on input "text" at bounding box center [621, 91] width 244 height 31
type input "22-11121-US"
click at [772, 94] on button "search button" at bounding box center [760, 91] width 34 height 31
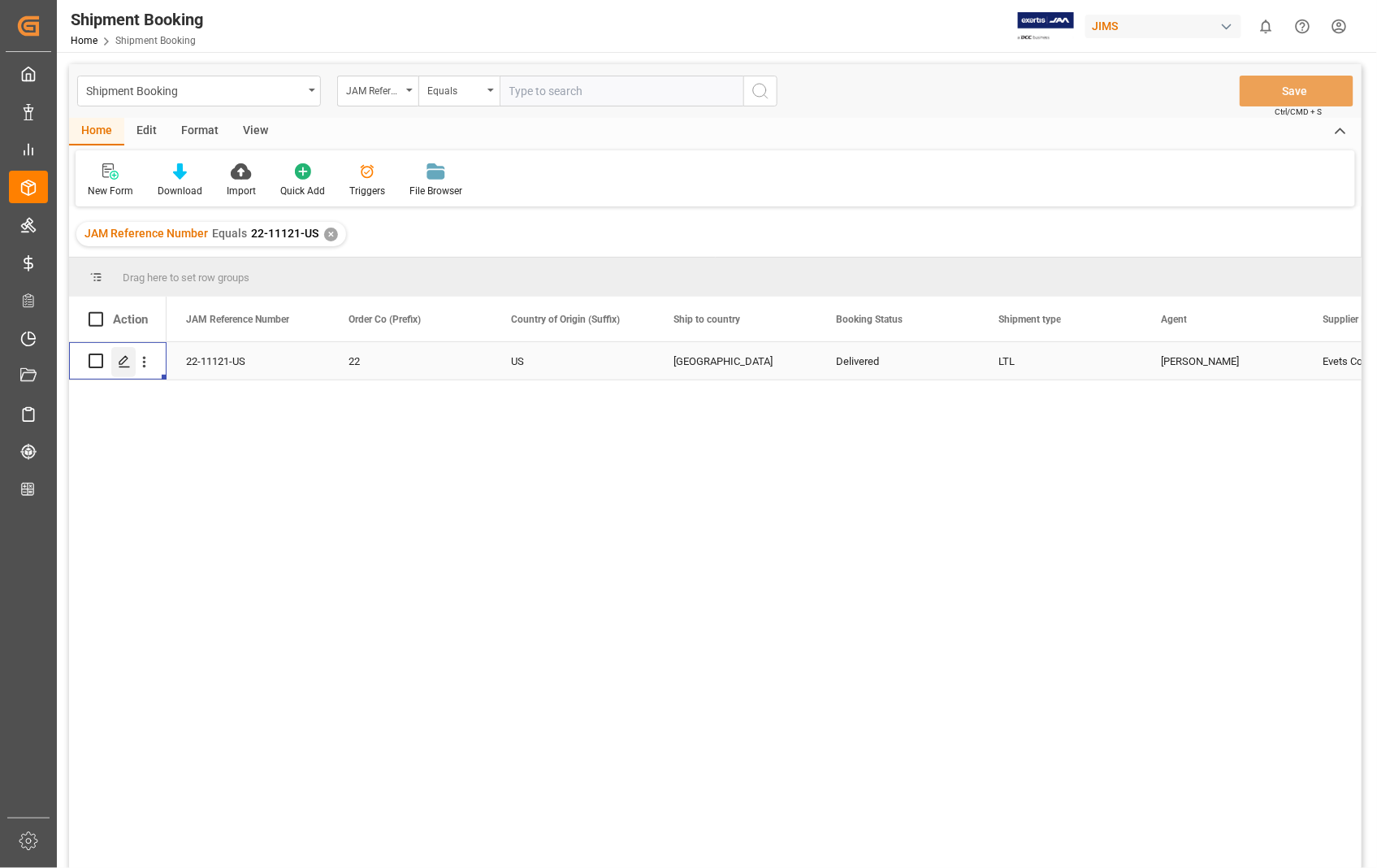
click at [127, 364] on icon "Press SPACE to select this row." at bounding box center [124, 361] width 13 height 13
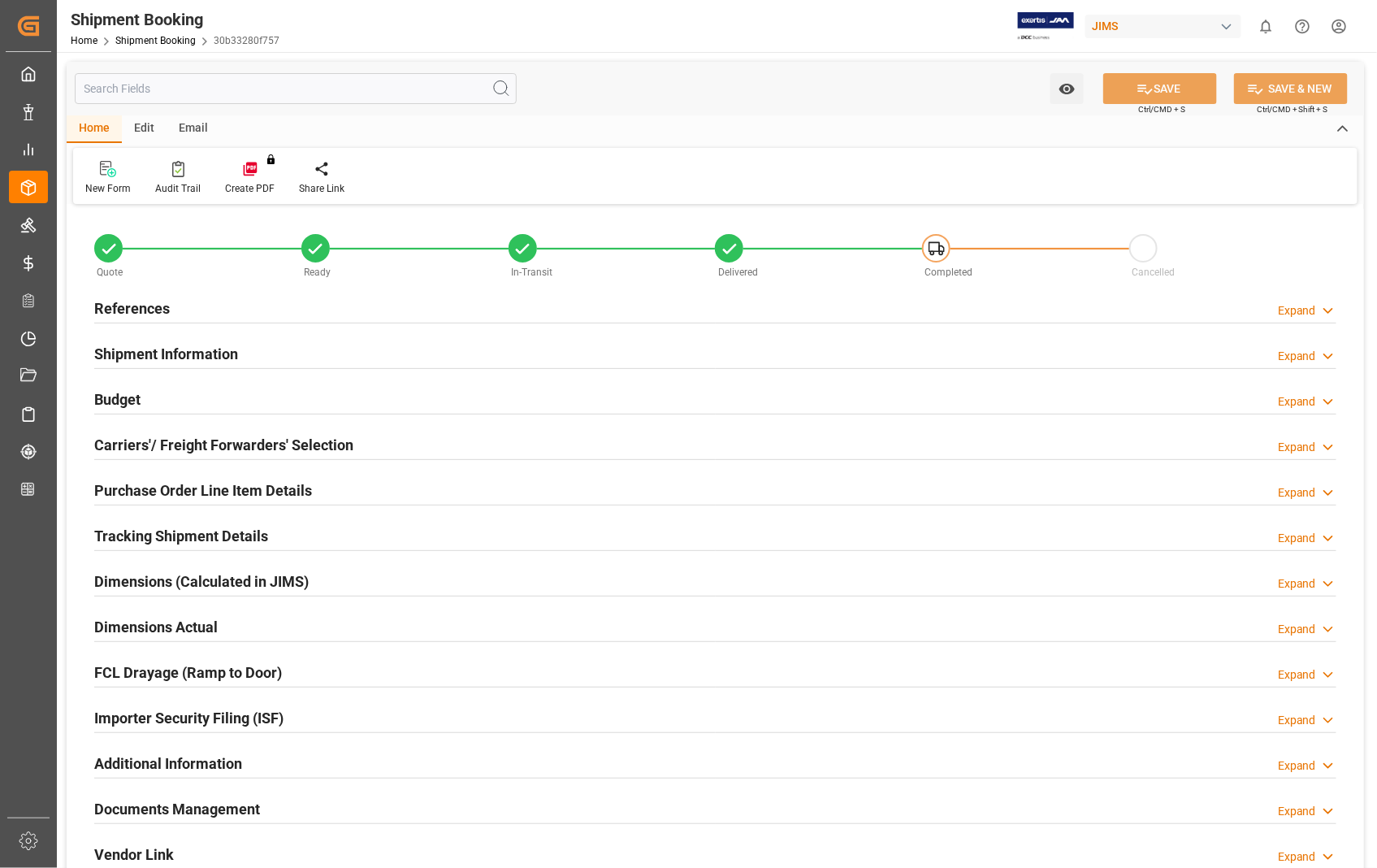
type input "2"
click at [126, 443] on h2 "Carriers'/ Freight Forwarders' Selection" at bounding box center [224, 445] width 260 height 22
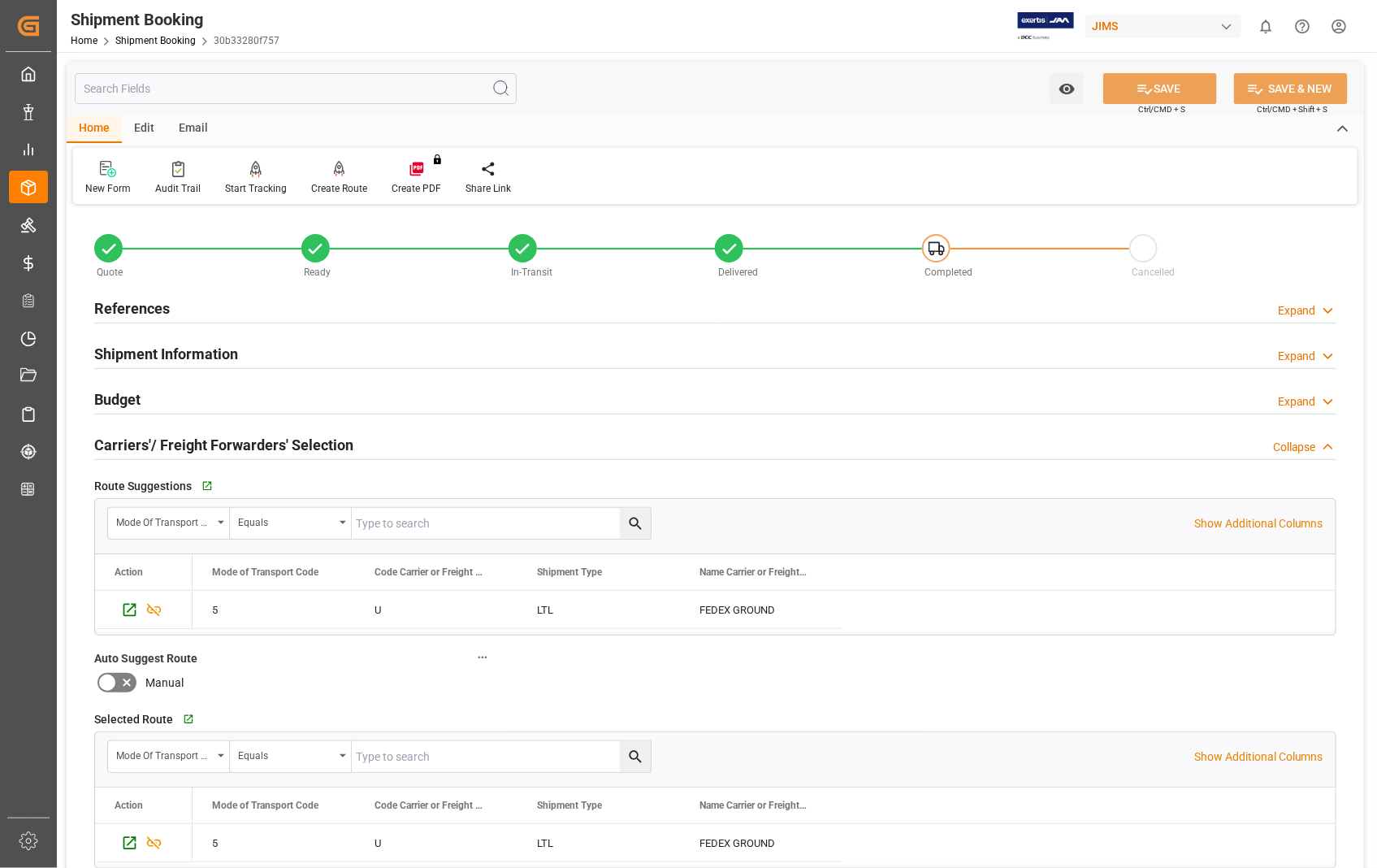
click at [126, 443] on h2 "Carriers'/ Freight Forwarders' Selection" at bounding box center [224, 445] width 260 height 22
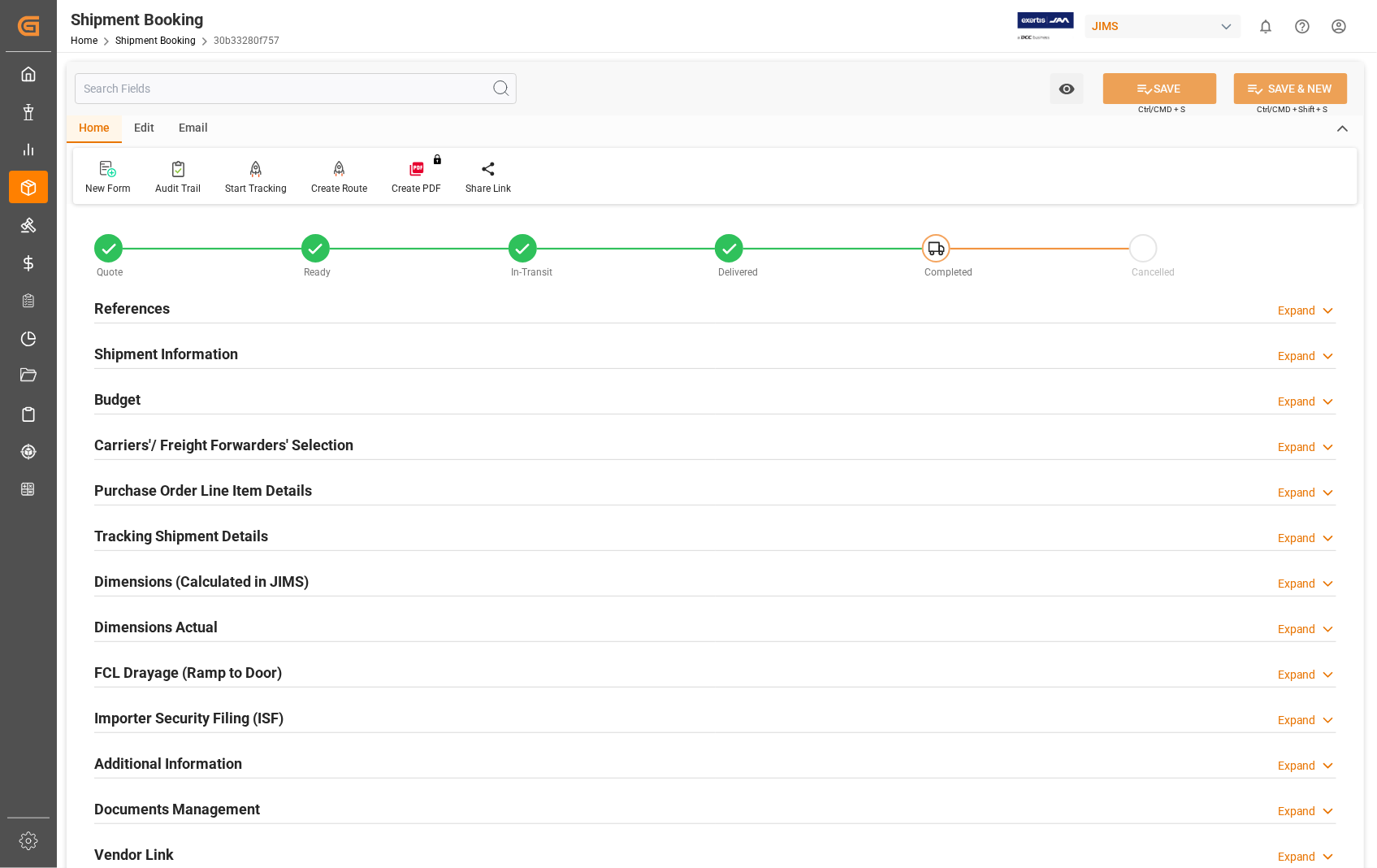
click at [126, 443] on h2 "Carriers'/ Freight Forwarders' Selection" at bounding box center [224, 445] width 260 height 22
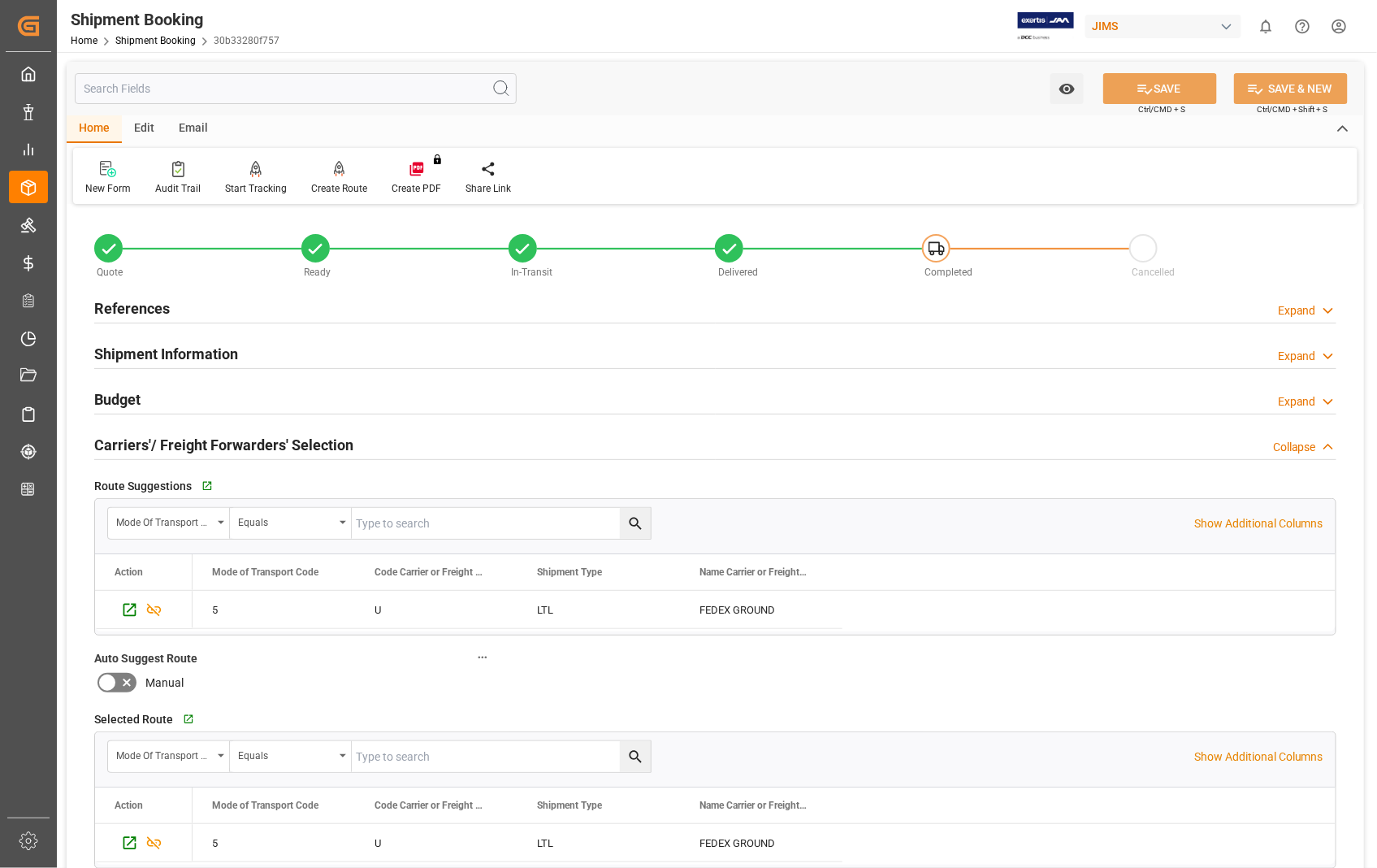
click at [219, 444] on h2 "Carriers'/ Freight Forwarders' Selection" at bounding box center [224, 445] width 260 height 22
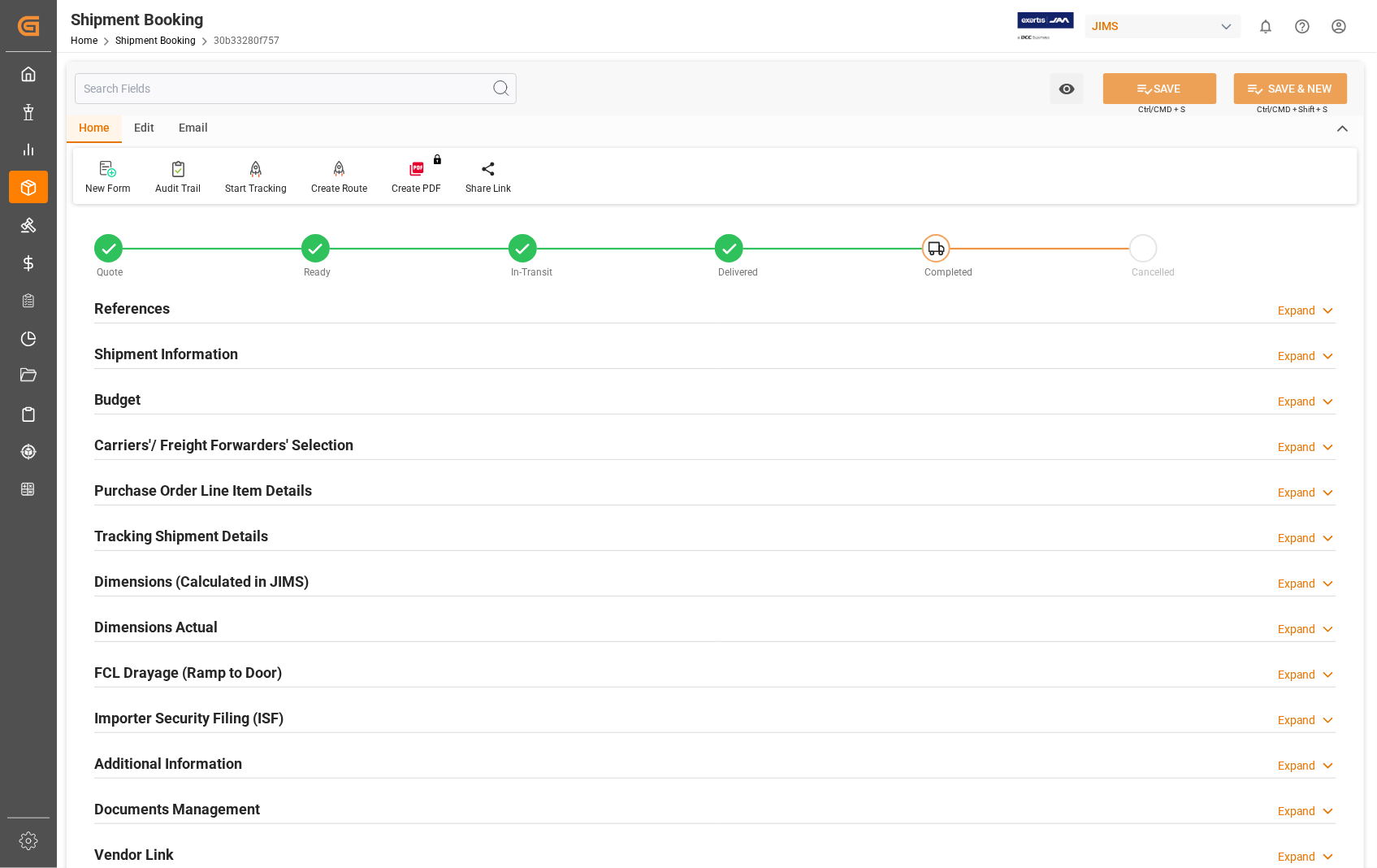
click at [195, 489] on h2 "Purchase Order Line Item Details" at bounding box center [203, 490] width 217 height 22
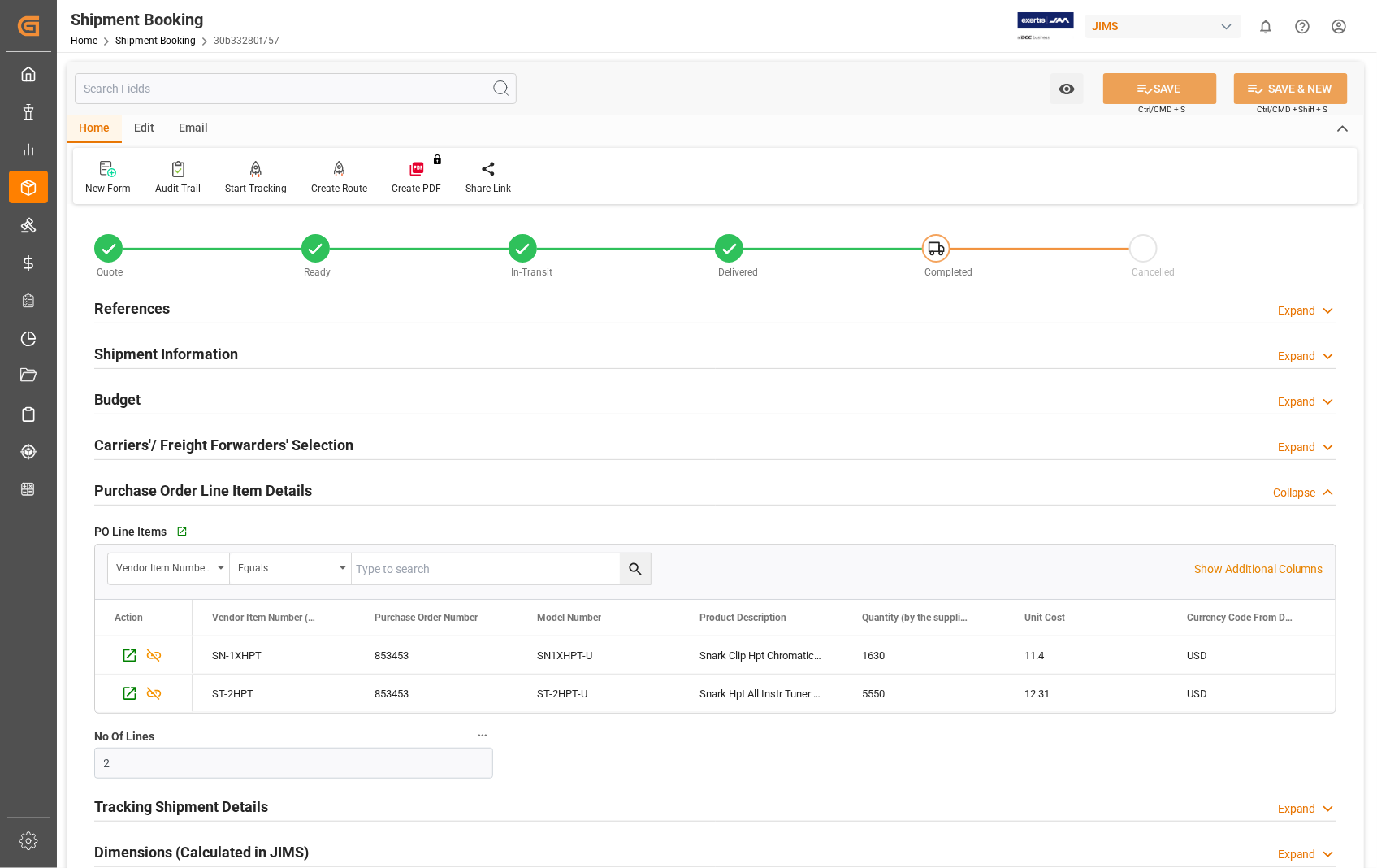
click at [195, 489] on h2 "Purchase Order Line Item Details" at bounding box center [203, 490] width 217 height 22
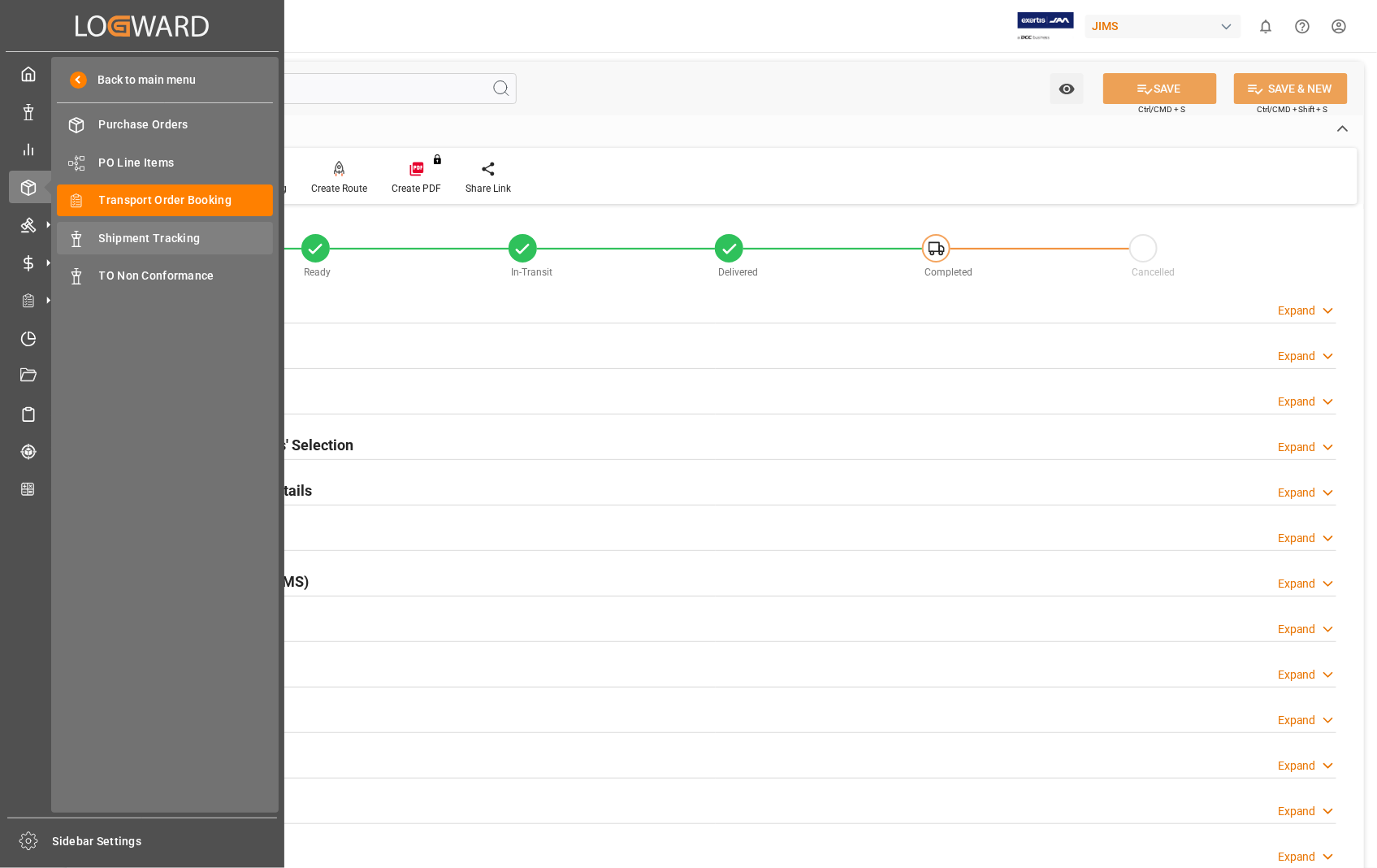
click at [177, 240] on span "Shipment Tracking" at bounding box center [186, 238] width 174 height 17
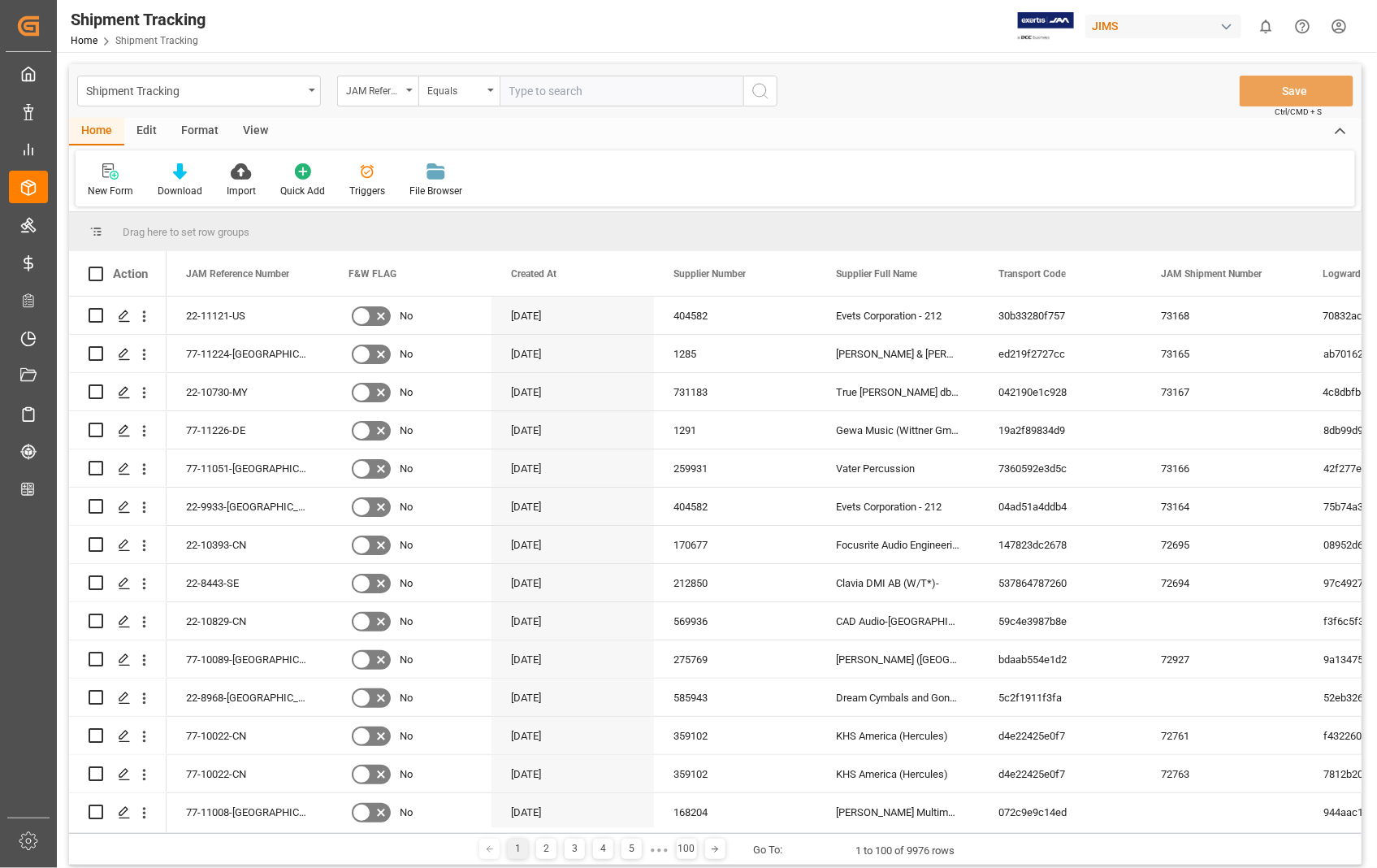
click at [592, 90] on input "text" at bounding box center [621, 91] width 244 height 31
click at [590, 91] on input "text" at bounding box center [621, 91] width 244 height 31
type input "22-11121-US"
click at [764, 94] on icon "search button" at bounding box center [760, 90] width 19 height 19
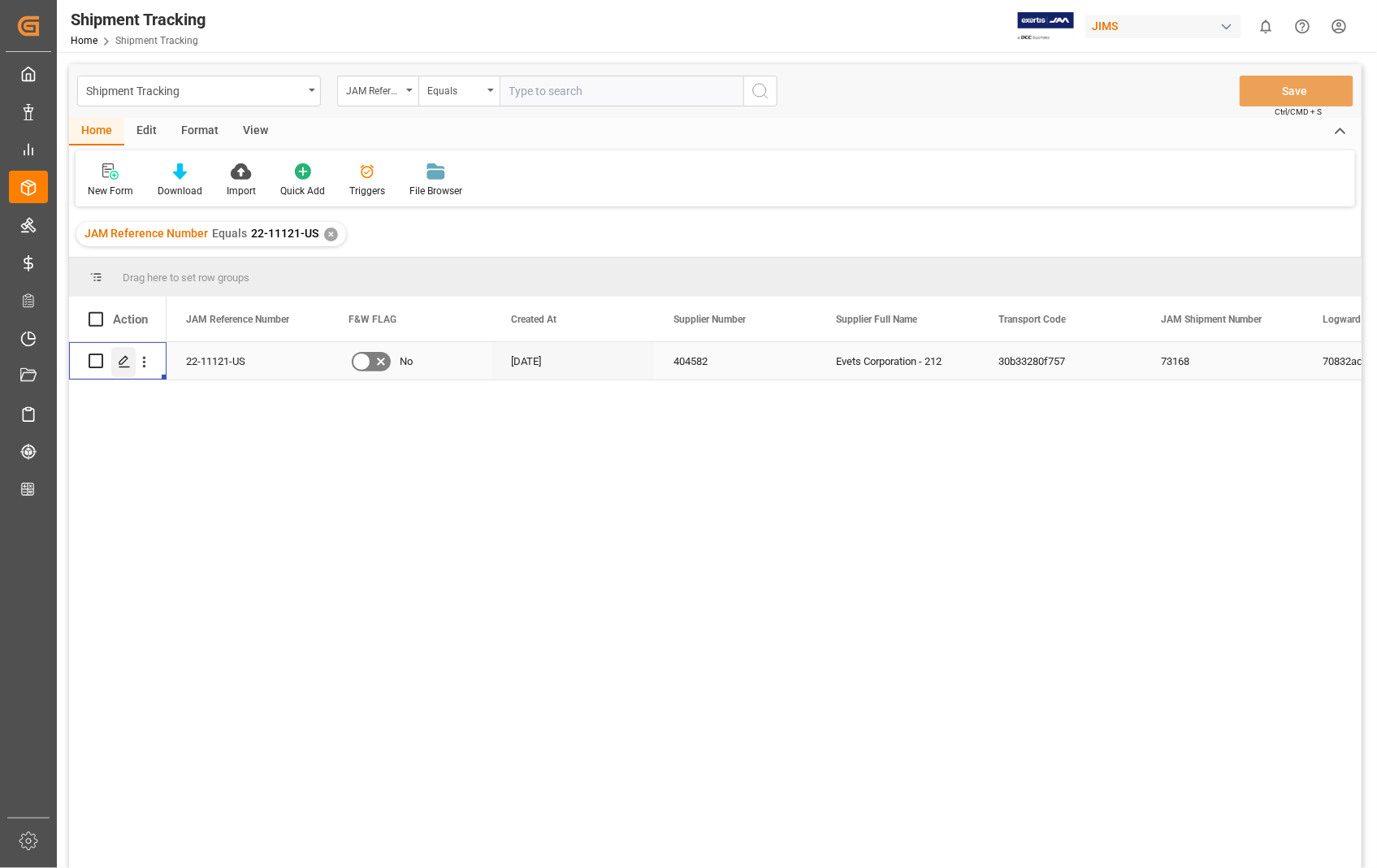
click at [126, 367] on icon "Press SPACE to select this row." at bounding box center [124, 361] width 13 height 13
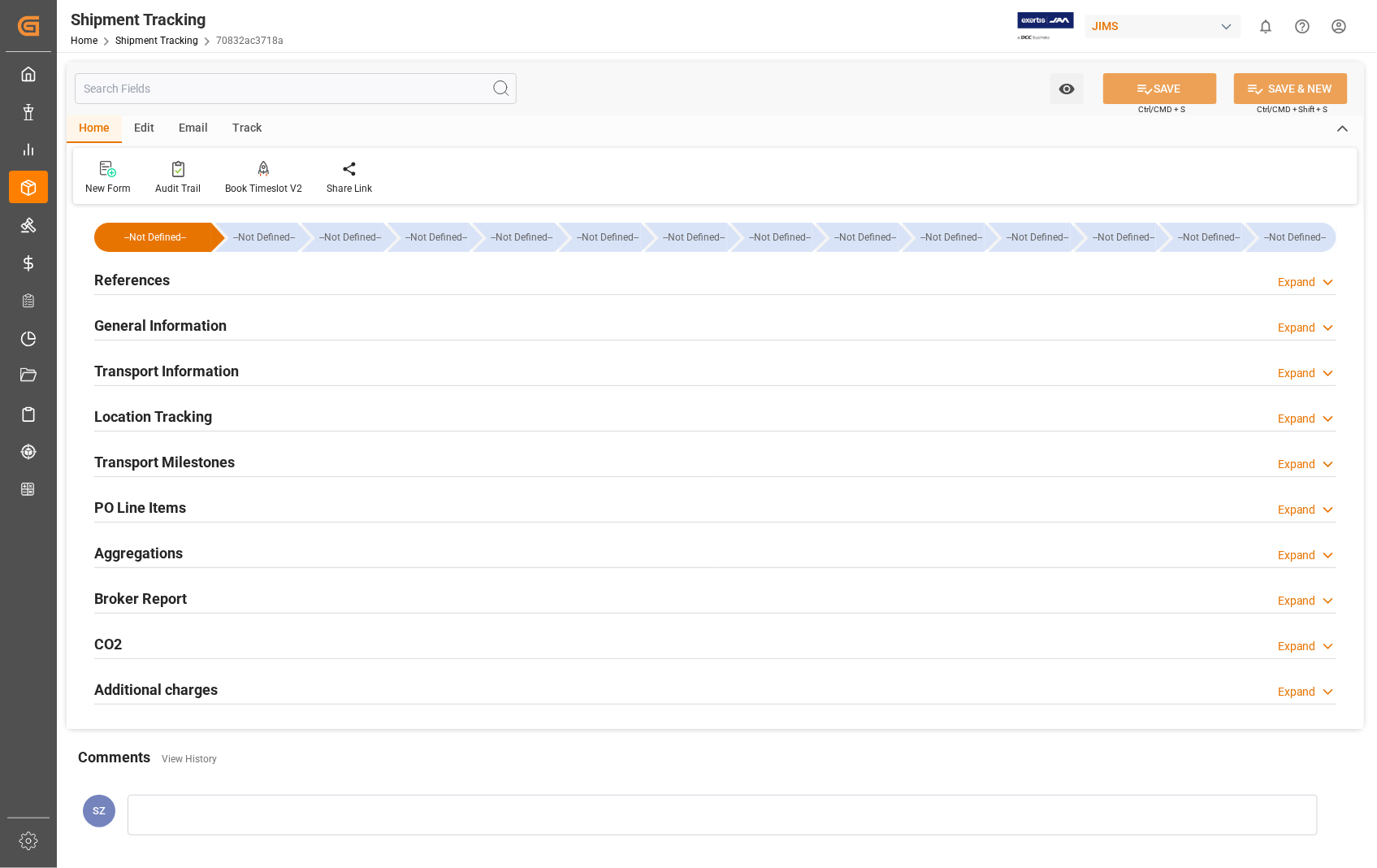
type input "[DATE]"
click at [147, 273] on h2 "References" at bounding box center [132, 280] width 76 height 22
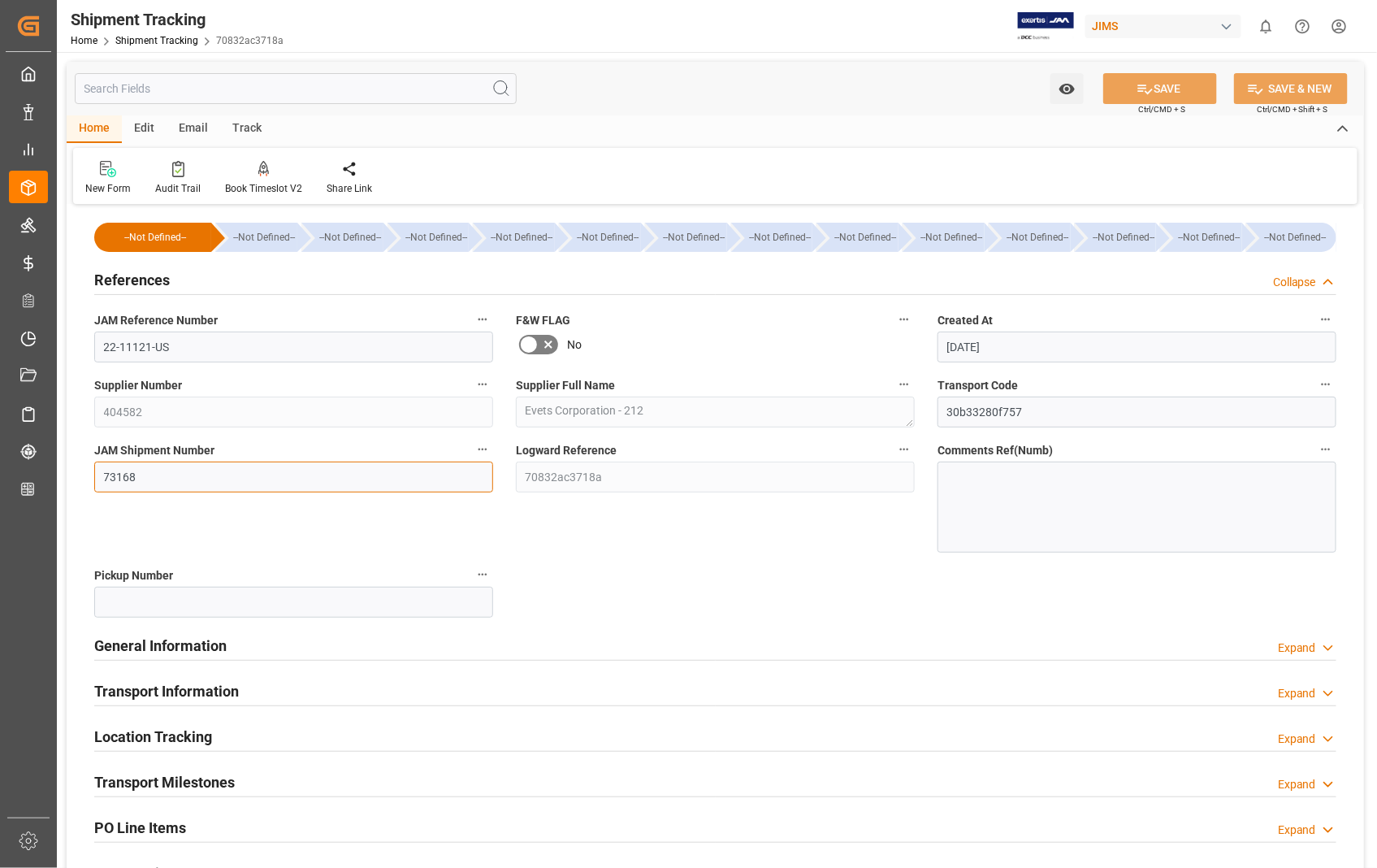
drag, startPoint x: 142, startPoint y: 472, endPoint x: 100, endPoint y: 480, distance: 42.8
click at [100, 480] on input "73168" at bounding box center [293, 477] width 399 height 31
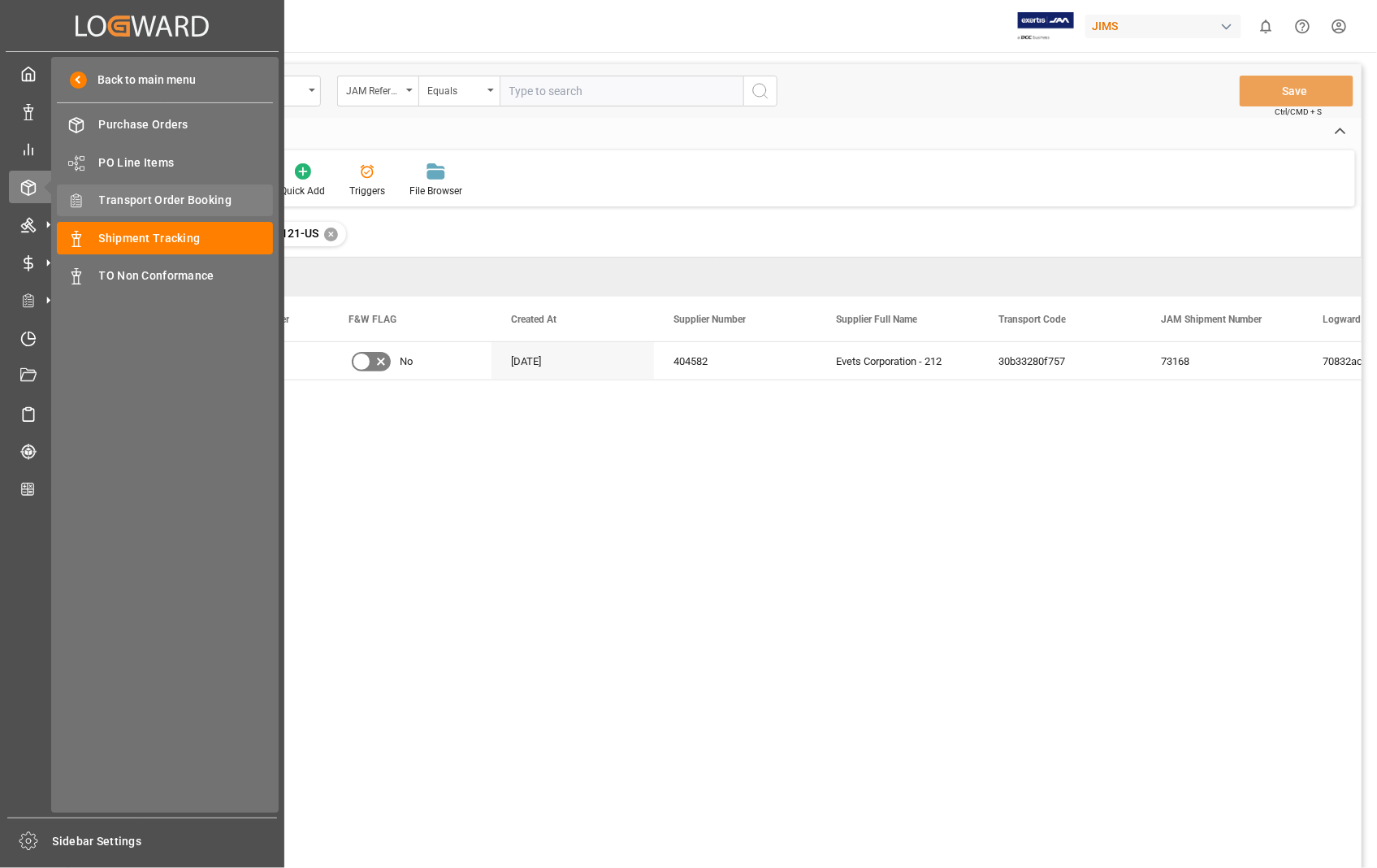
click at [169, 206] on span "Transport Order Booking" at bounding box center [186, 201] width 174 height 17
